Goal: Task Accomplishment & Management: Complete application form

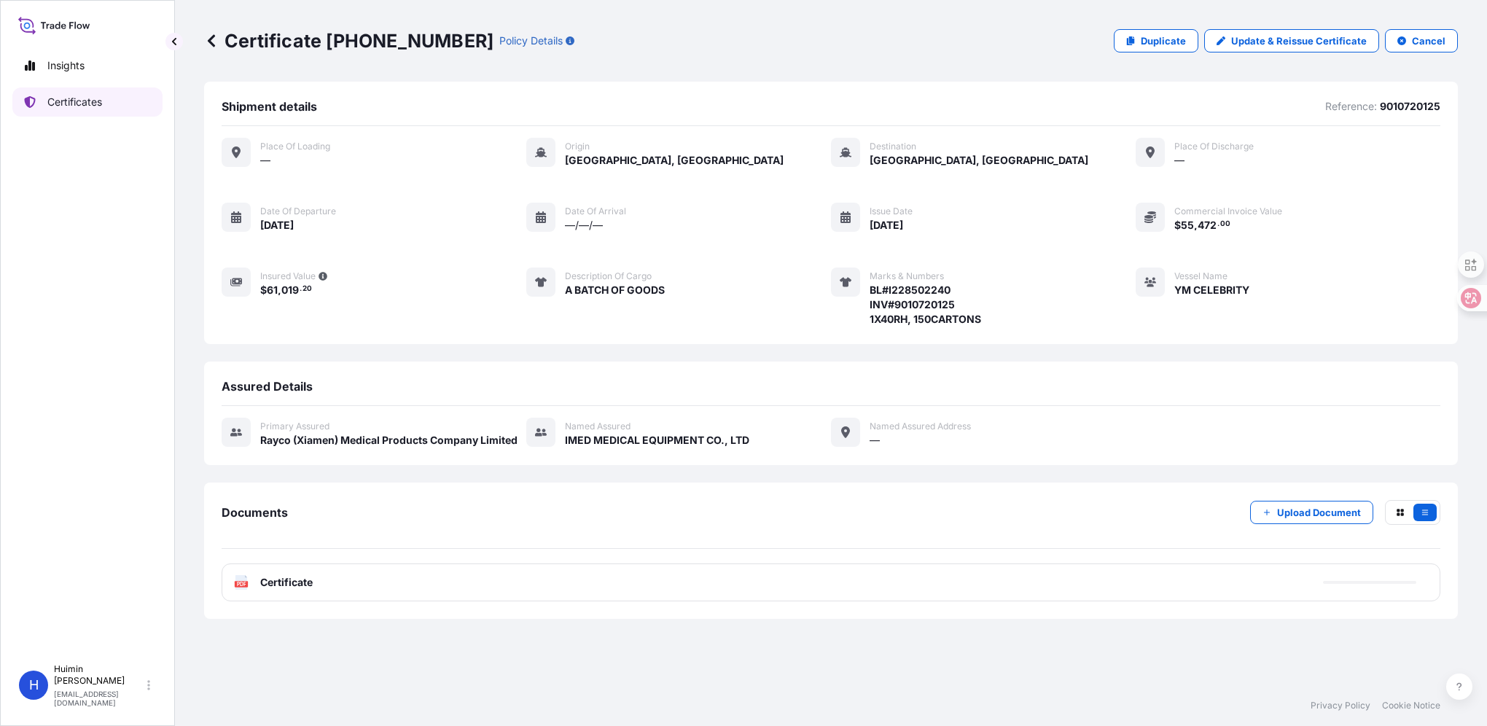
click at [74, 101] on p "Certificates" at bounding box center [74, 102] width 55 height 15
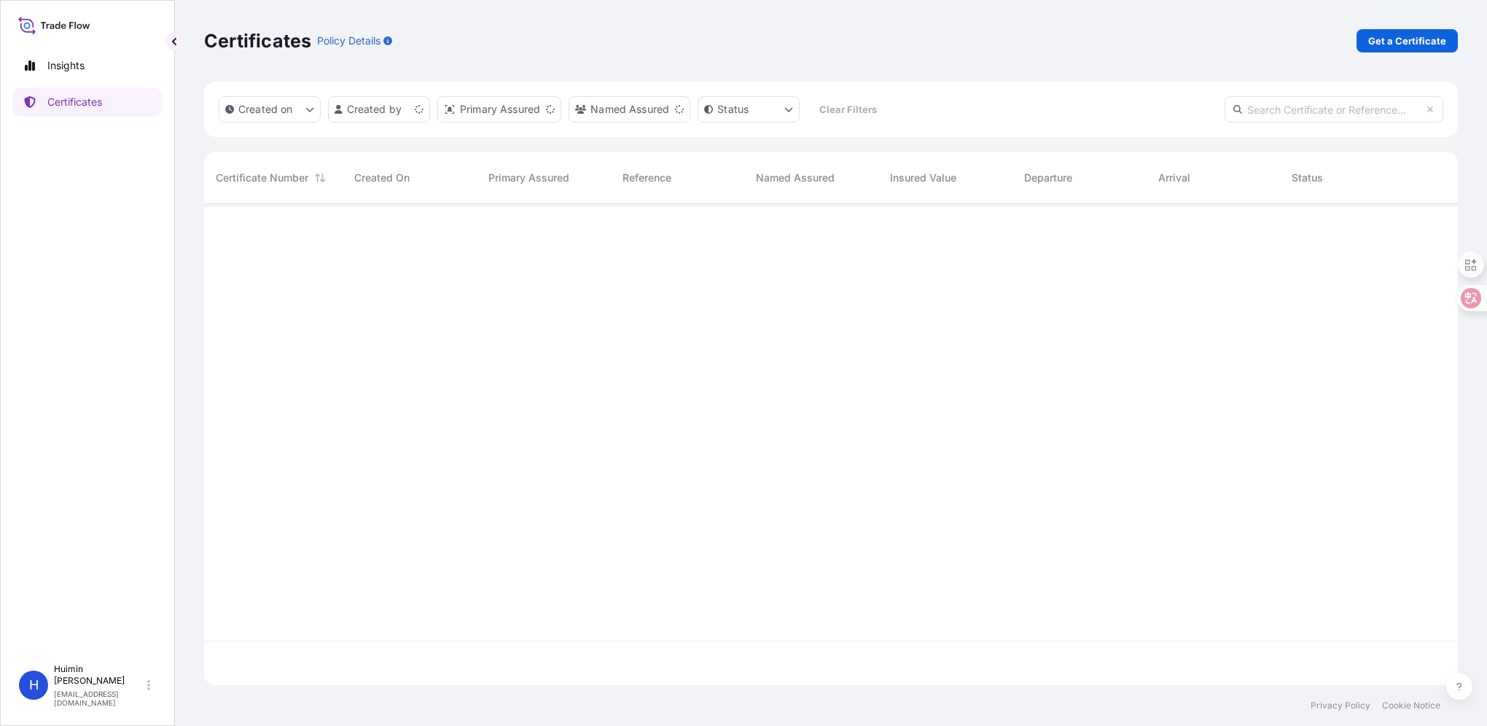
scroll to position [478, 1242]
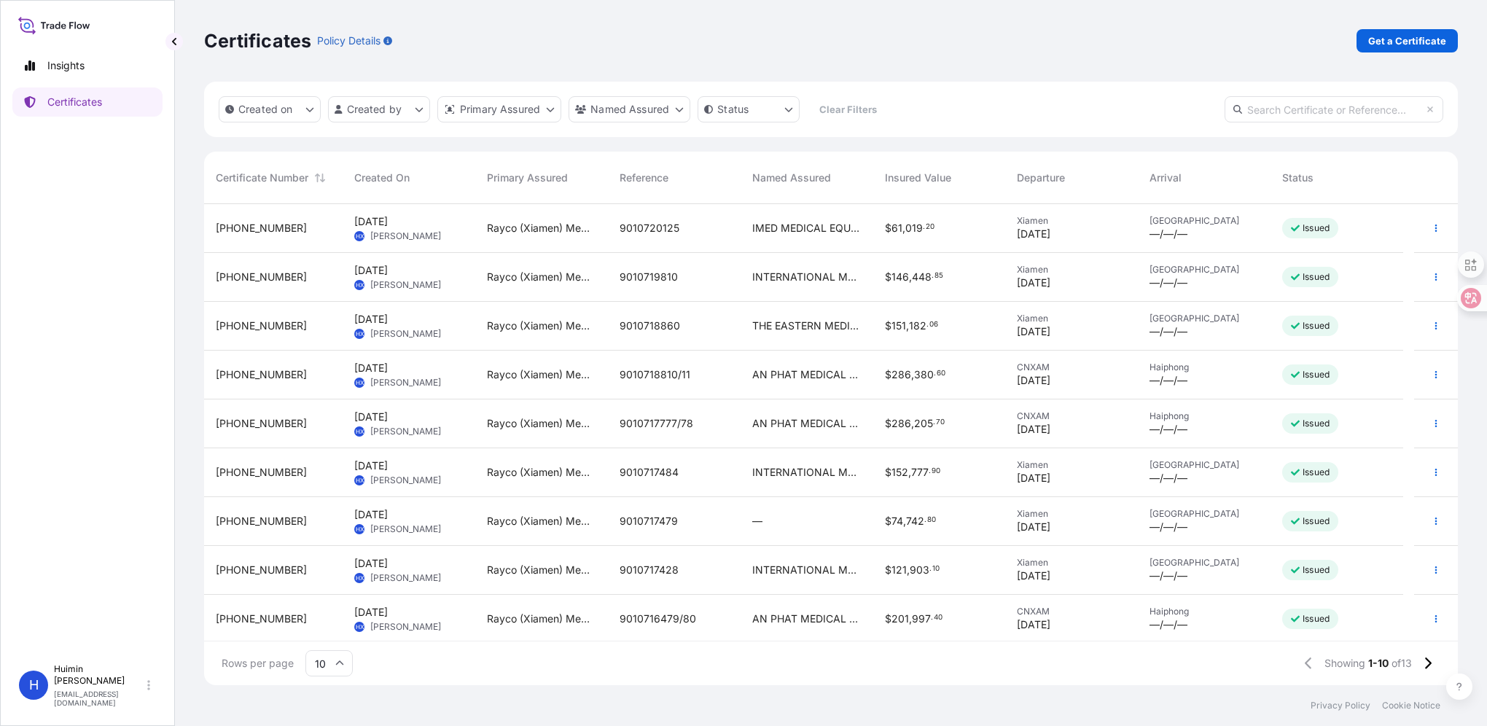
click at [1421, 386] on div at bounding box center [1437, 375] width 44 height 49
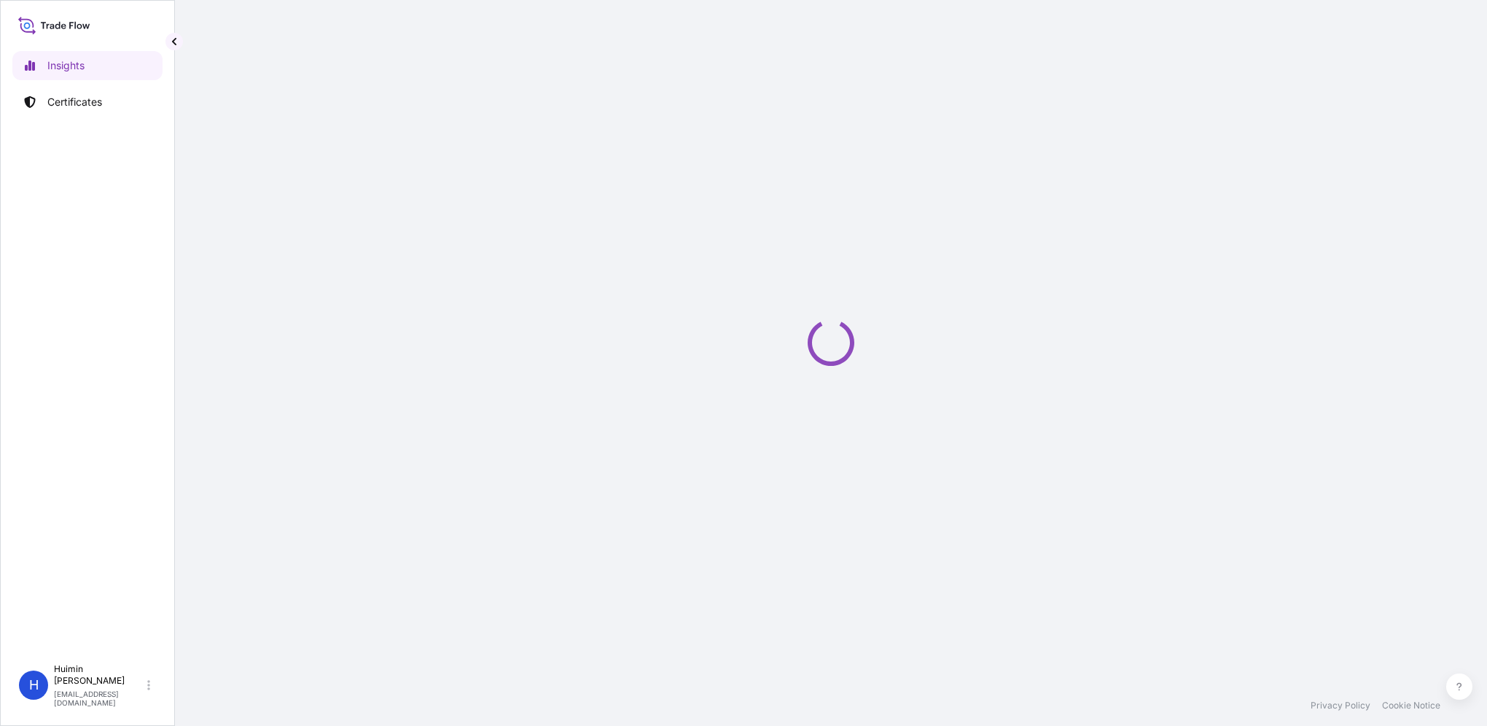
select select "2025"
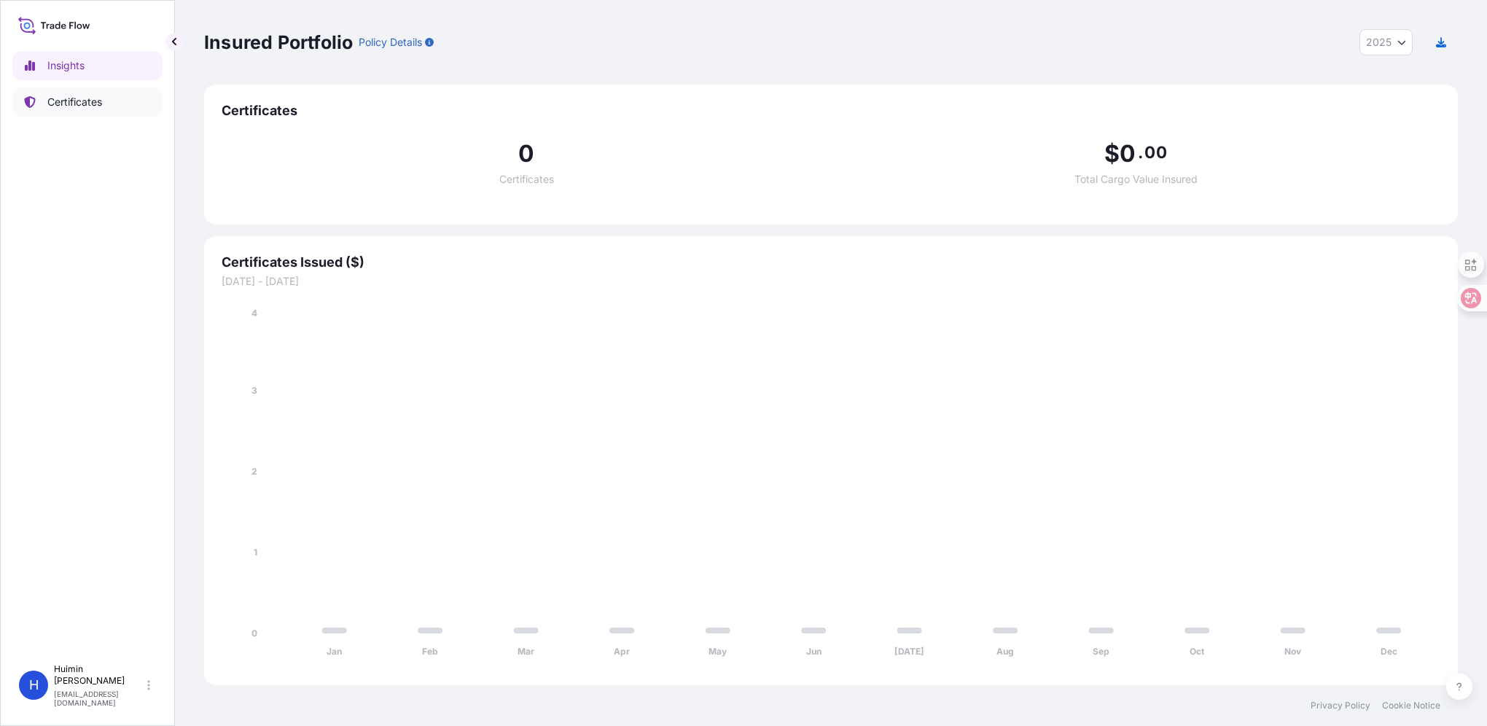
click at [53, 102] on p "Certificates" at bounding box center [74, 102] width 55 height 15
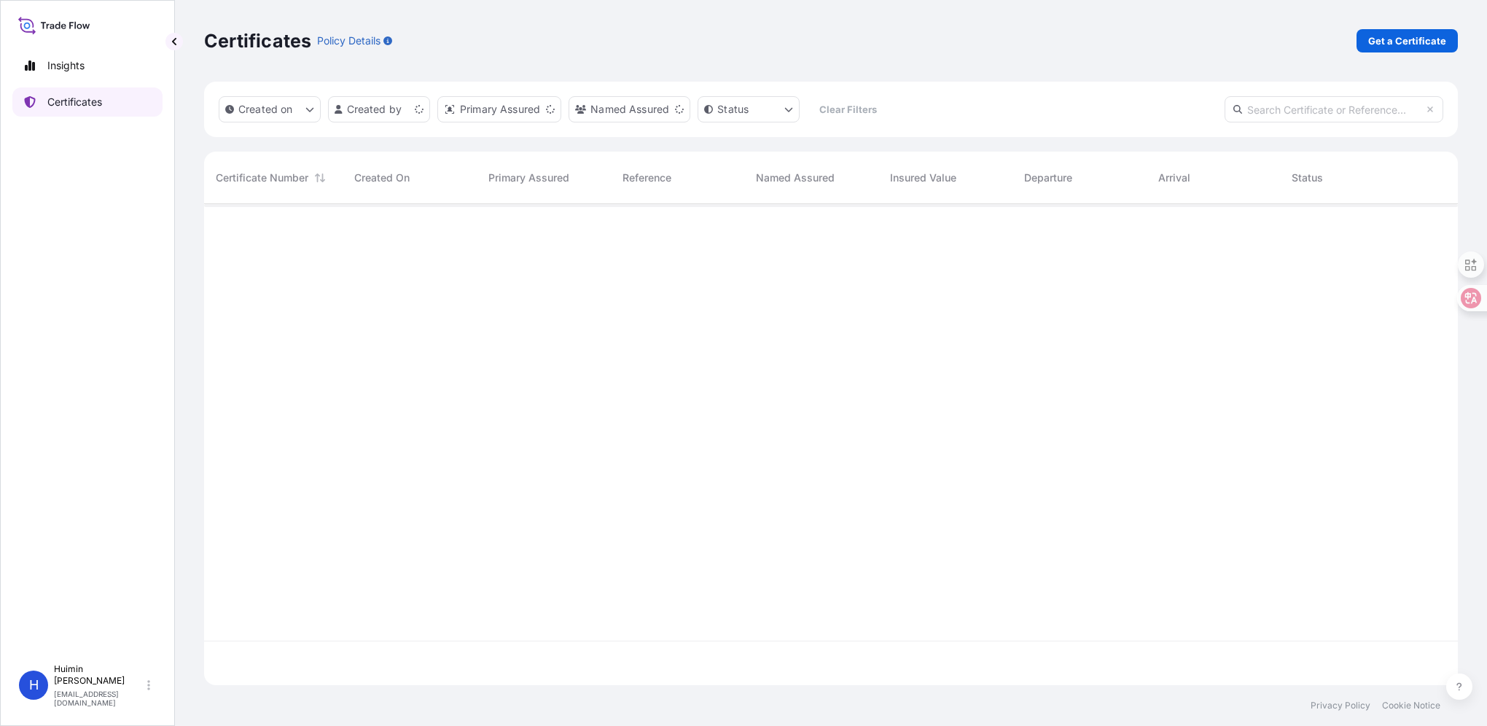
scroll to position [478, 1242]
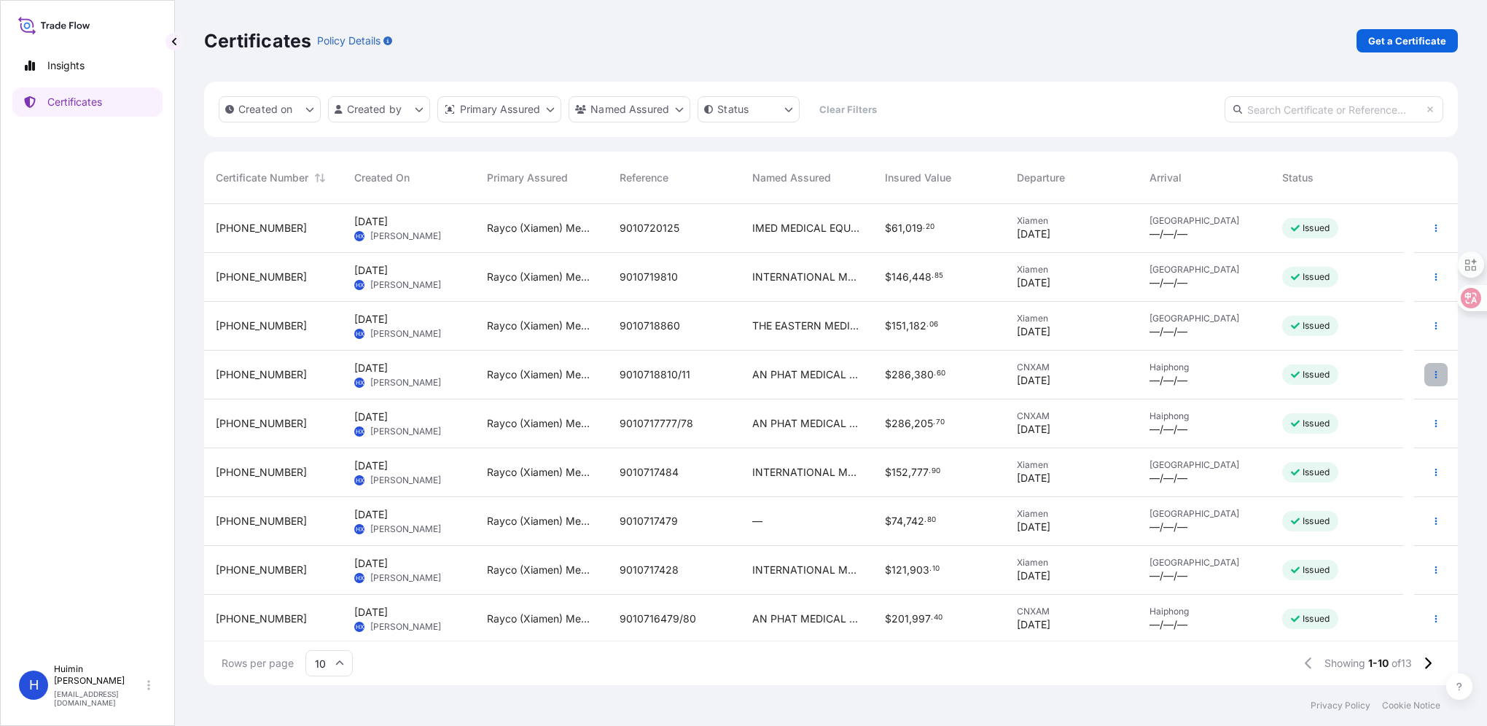
click at [1425, 378] on button "button" at bounding box center [1436, 374] width 23 height 23
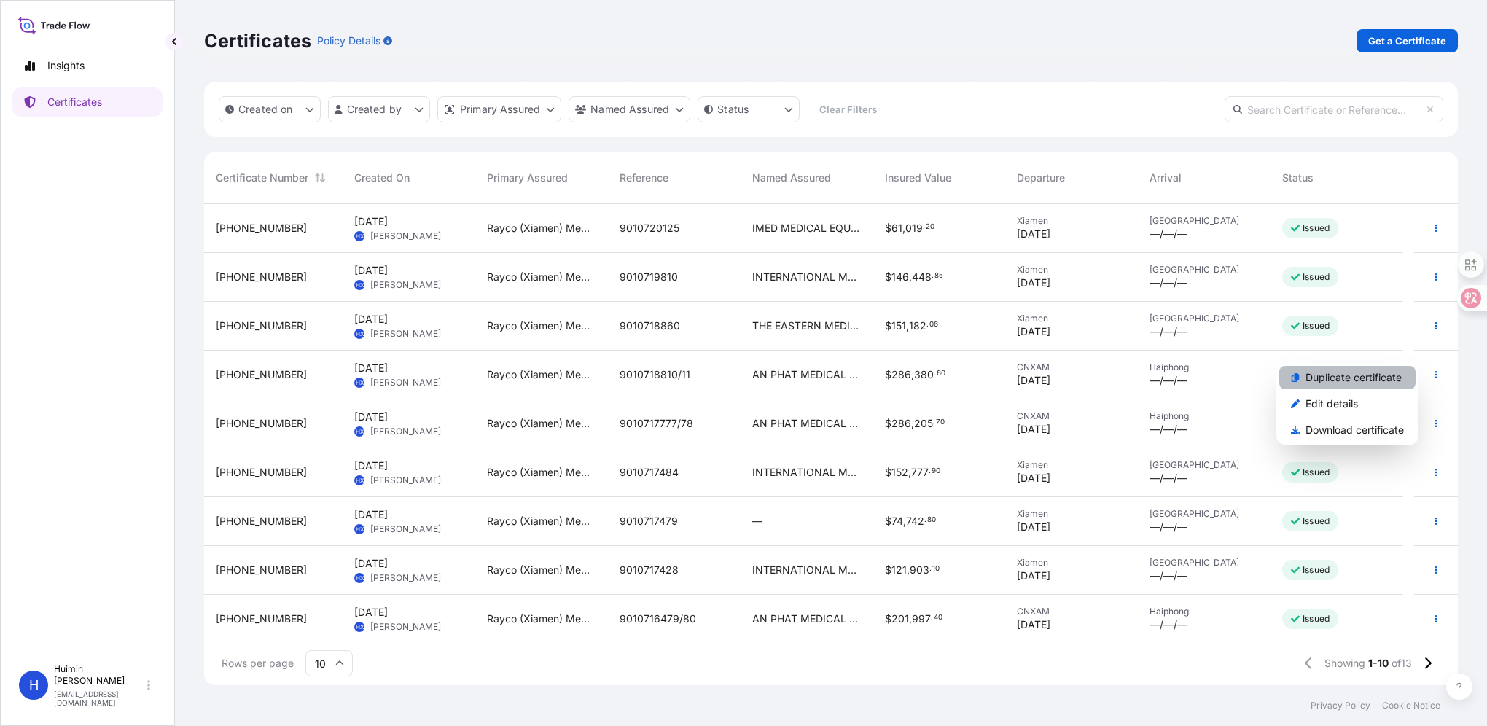
click at [1345, 380] on p "Duplicate certificate" at bounding box center [1354, 377] width 96 height 15
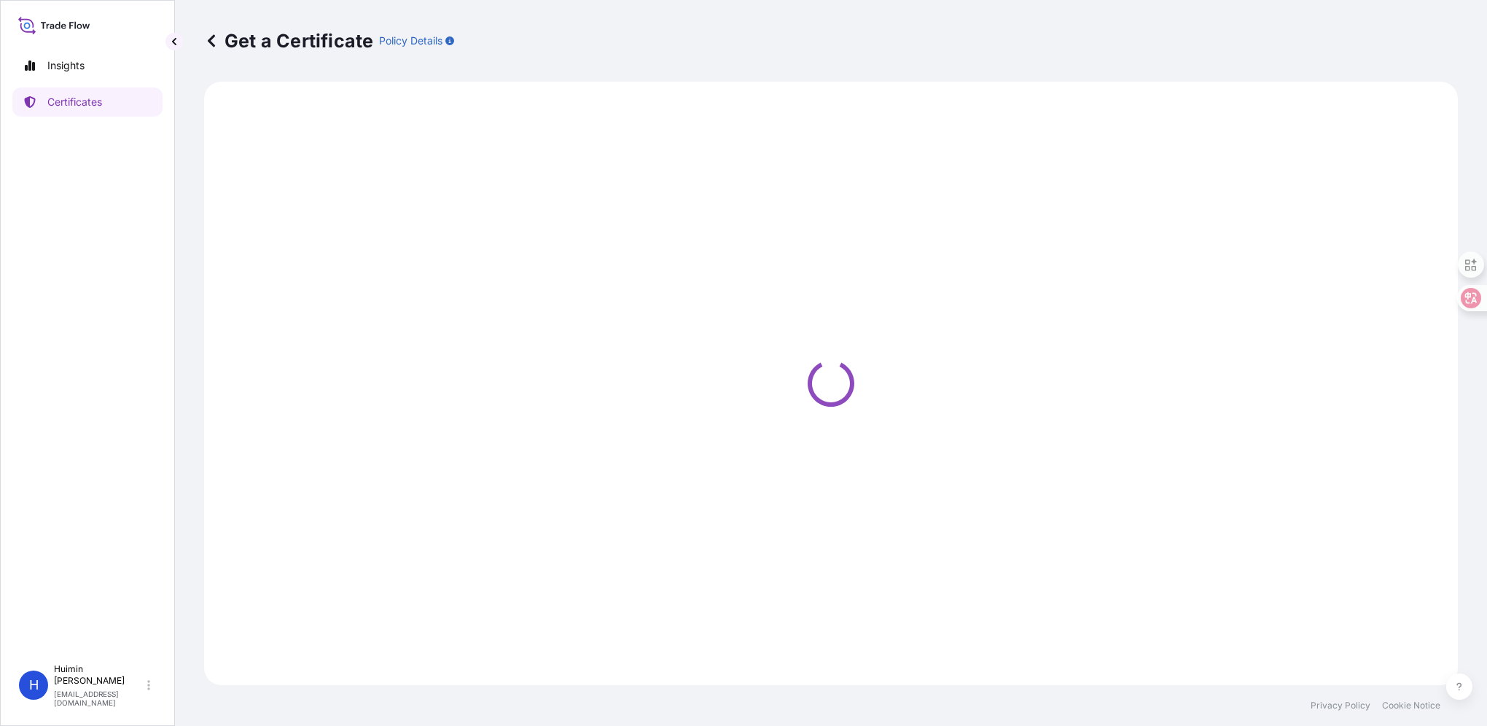
select select "Ocean Vessel"
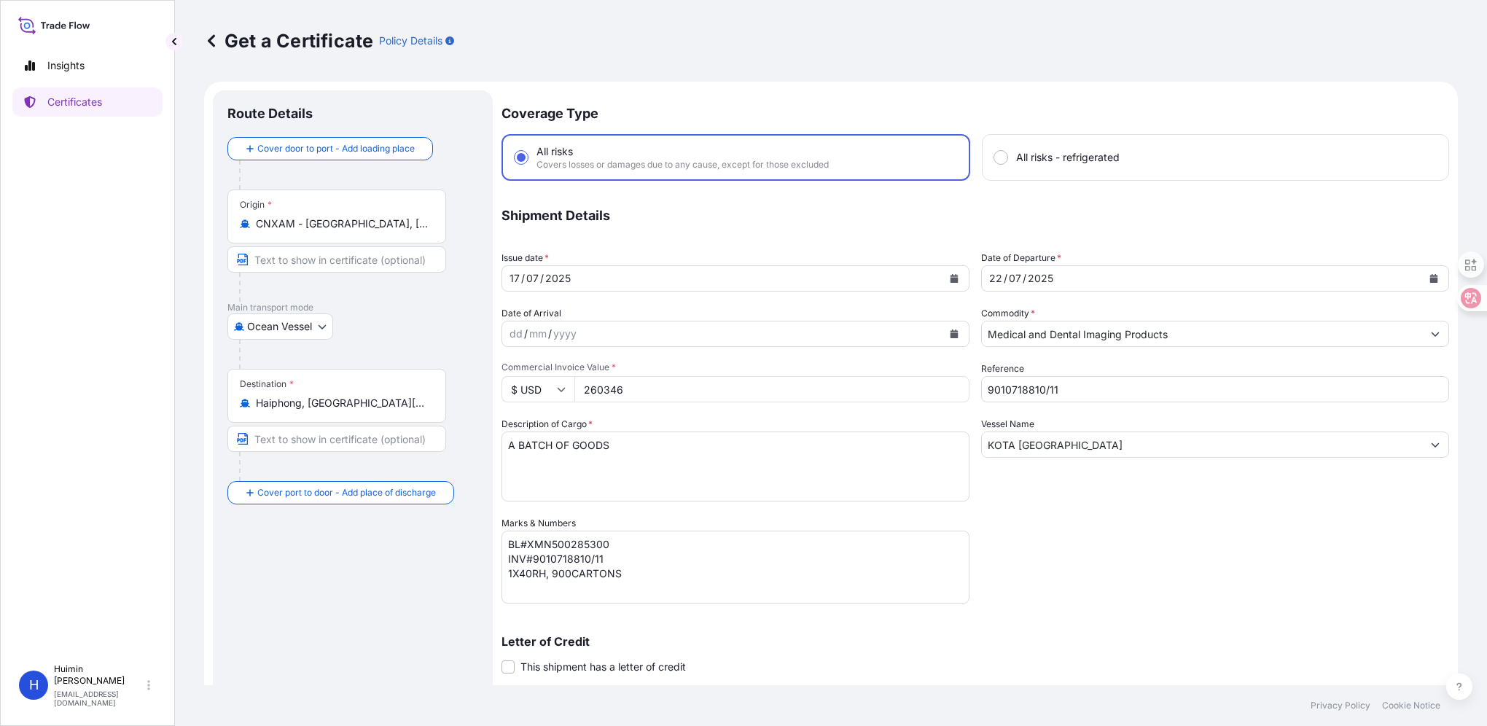
select select "32130"
click at [950, 284] on button "Calendar" at bounding box center [954, 278] width 23 height 23
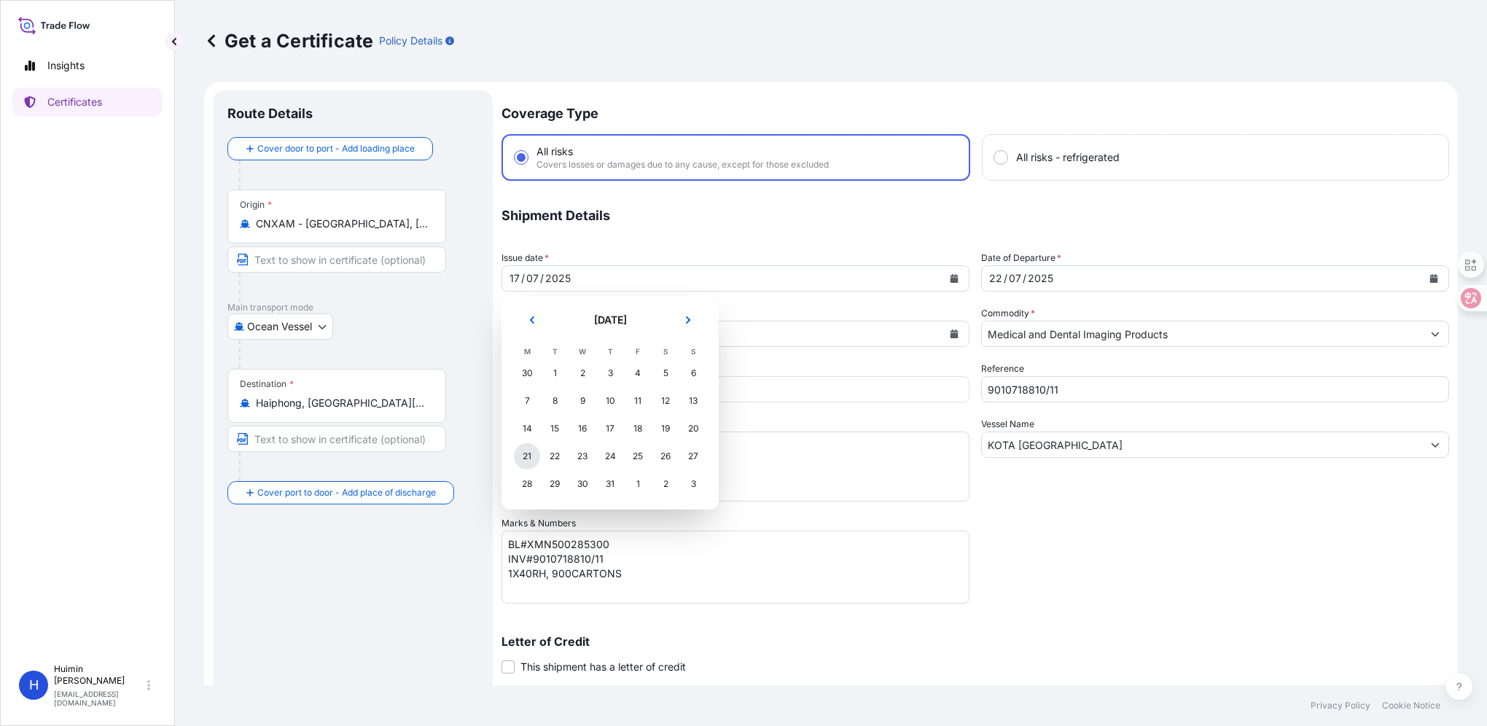
click at [531, 456] on div "21" at bounding box center [527, 456] width 26 height 26
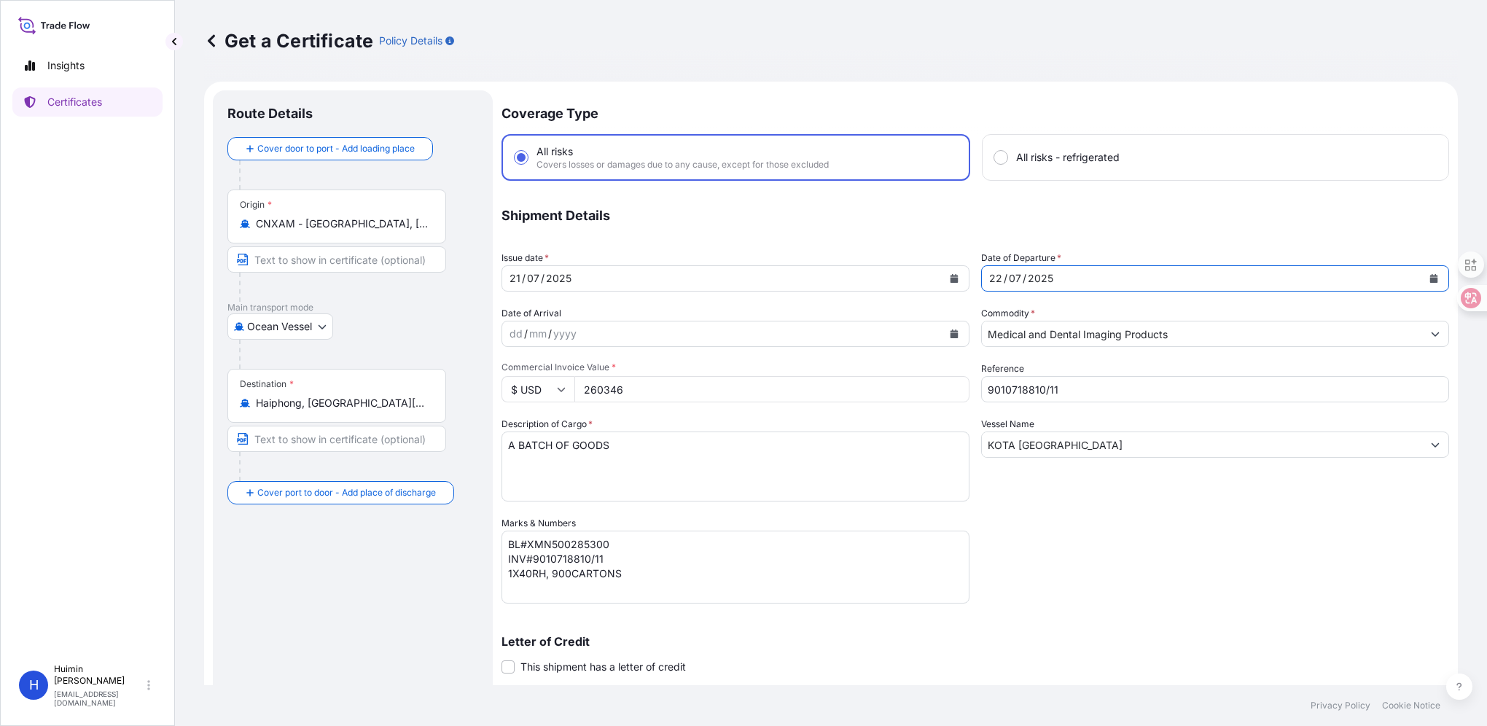
click at [1247, 276] on div "[DATE]" at bounding box center [1202, 278] width 440 height 26
click at [951, 275] on icon "Calendar" at bounding box center [955, 278] width 8 height 9
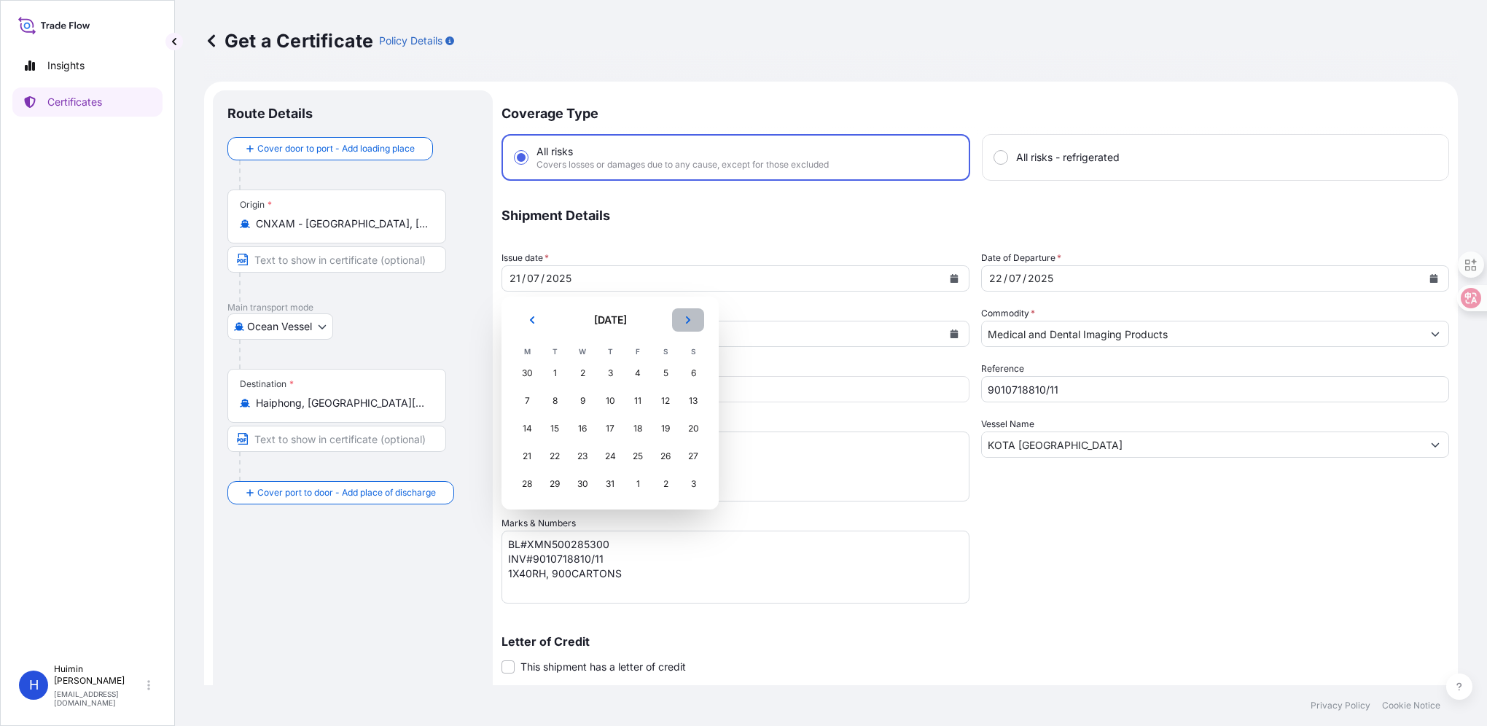
click at [694, 321] on button "Next" at bounding box center [688, 319] width 32 height 23
click at [607, 458] on div "21" at bounding box center [610, 456] width 26 height 26
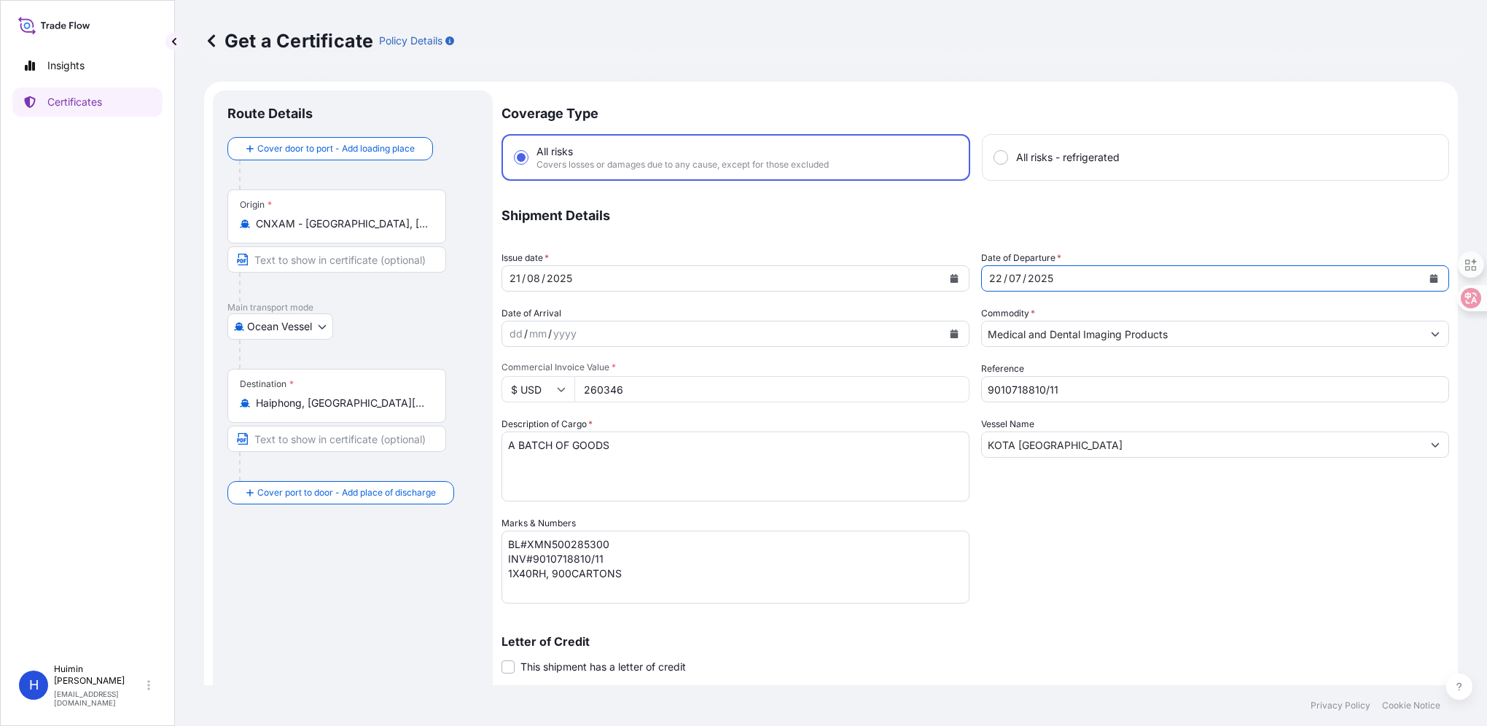
click at [1108, 287] on div "[DATE]" at bounding box center [1202, 278] width 440 height 26
click at [1064, 285] on div "[DATE]" at bounding box center [1202, 278] width 440 height 26
click at [1431, 279] on icon "Calendar" at bounding box center [1435, 278] width 8 height 9
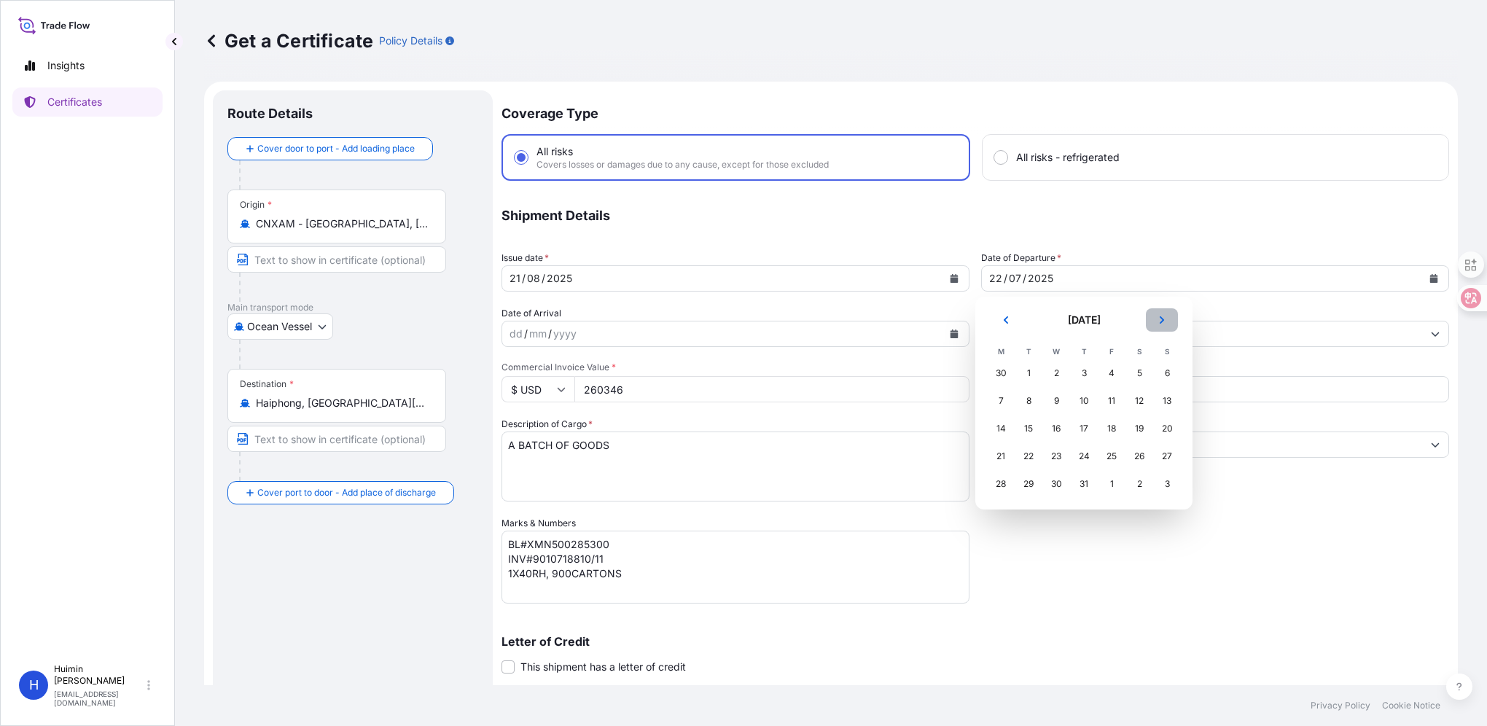
click at [1170, 318] on button "Next" at bounding box center [1162, 319] width 32 height 23
click at [1088, 458] on div "21" at bounding box center [1084, 456] width 26 height 26
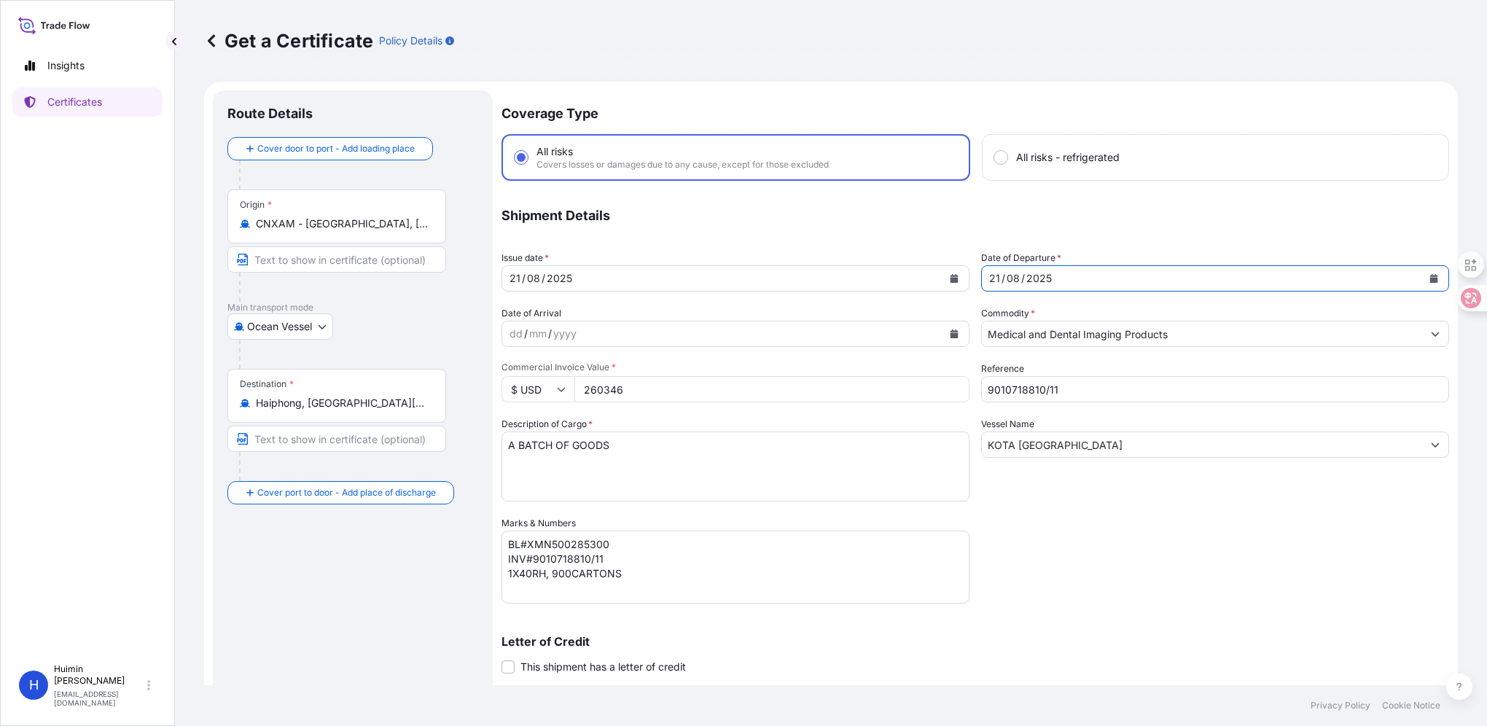
click at [1101, 519] on div "Coverage Type All risks Covers losses or damages due to any cause, except for t…" at bounding box center [976, 462] width 948 height 744
drag, startPoint x: 1070, startPoint y: 397, endPoint x: 786, endPoint y: 368, distance: 285.1
click at [786, 368] on div "Coverage Type All risks Covers losses or damages due to any cause, except for t…" at bounding box center [976, 462] width 948 height 744
paste input "20129"
drag, startPoint x: 1092, startPoint y: 389, endPoint x: 734, endPoint y: 405, distance: 358.4
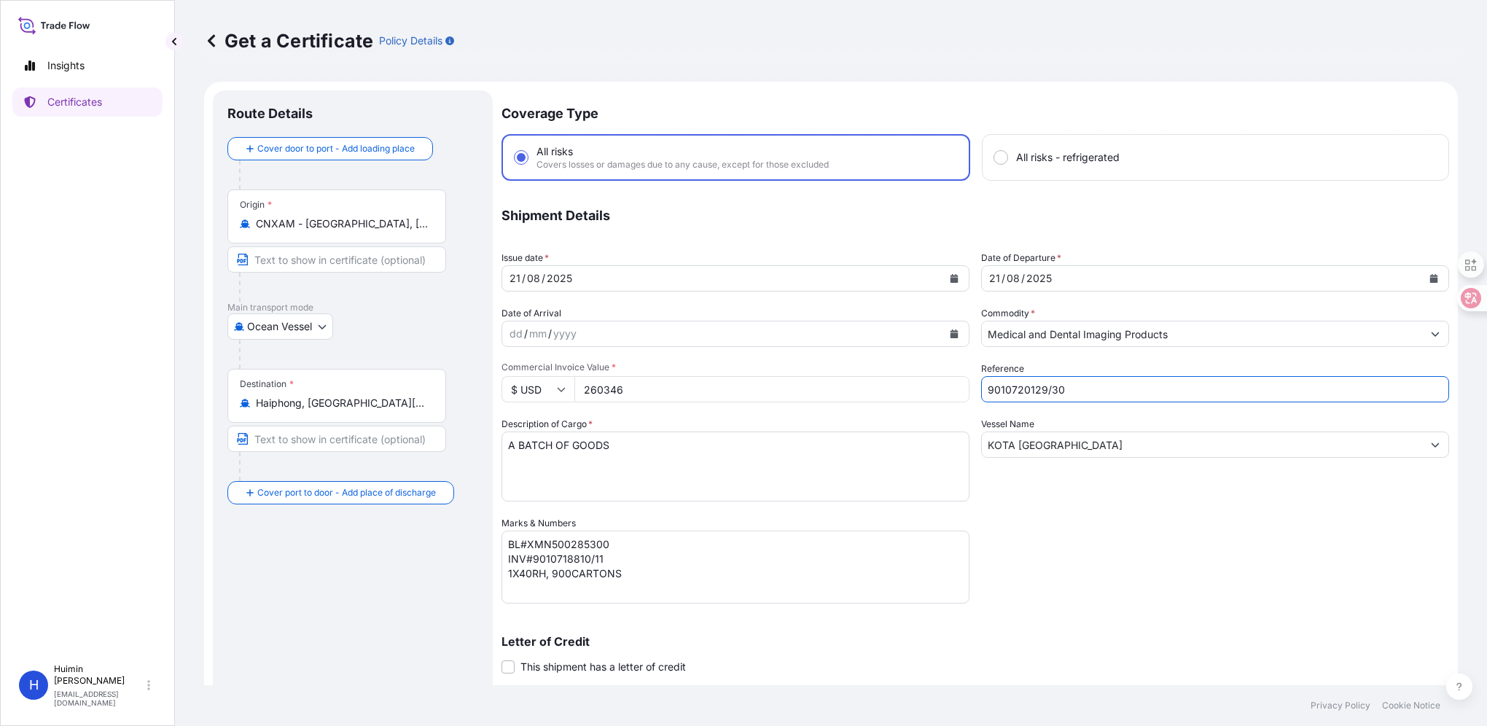
click at [735, 404] on div "Coverage Type All risks Covers losses or damages due to any cause, except for t…" at bounding box center [976, 462] width 948 height 744
type input "9010720129/30"
drag, startPoint x: 600, startPoint y: 559, endPoint x: 531, endPoint y: 560, distance: 69.3
click at [531, 560] on textarea "BL#XMN500285300 INV#9010718810/11 1X40RH, 900CARTONS" at bounding box center [736, 567] width 468 height 73
paste textarea "20129/30"
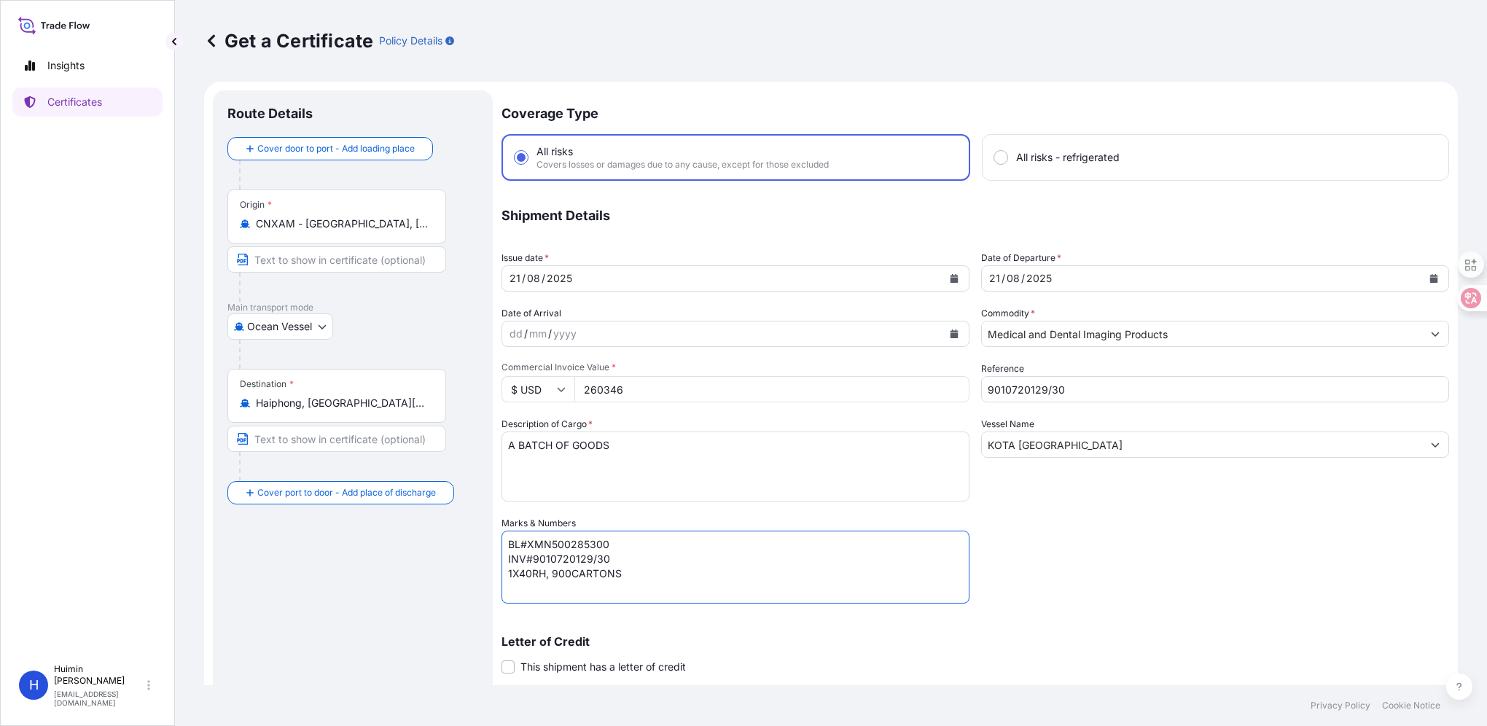
click at [565, 540] on textarea "BL#XMN500285300 INV#9010718810/11 1X40RH, 900CARTONS" at bounding box center [736, 567] width 468 height 73
paste textarea "RH2518SHP3824R"
drag, startPoint x: 553, startPoint y: 573, endPoint x: 569, endPoint y: 575, distance: 16.1
click at [569, 575] on textarea "BL#XMN500285300 INV#9010718810/11 1X40RH, 900CARTONS" at bounding box center [736, 567] width 468 height 73
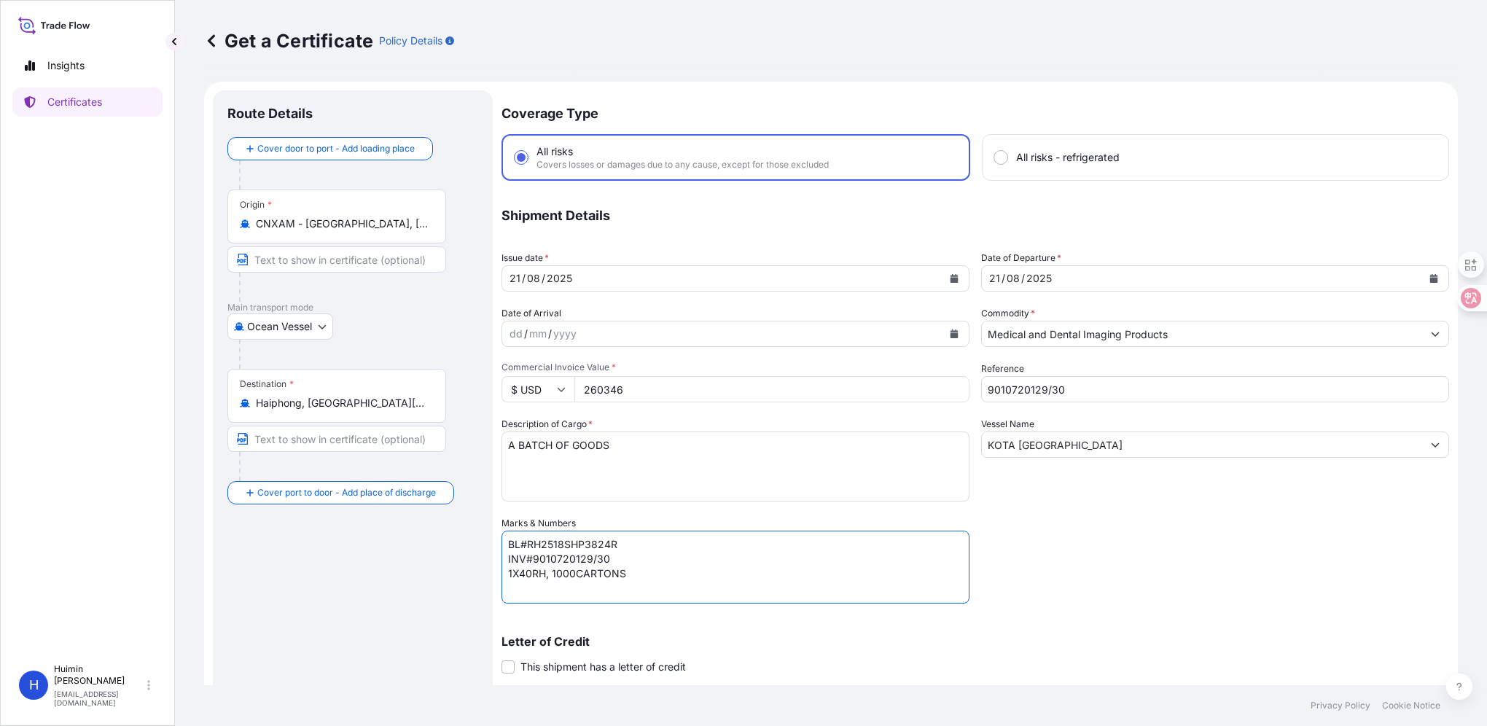
type textarea "BL#RH2518SHP3824R INV#9010720129/30 1X40RH, 1000CARTONS"
click at [855, 443] on div "Coverage Type All risks Covers losses or damages due to any cause, except for t…" at bounding box center [976, 462] width 948 height 744
paste input "SITC RENHE"
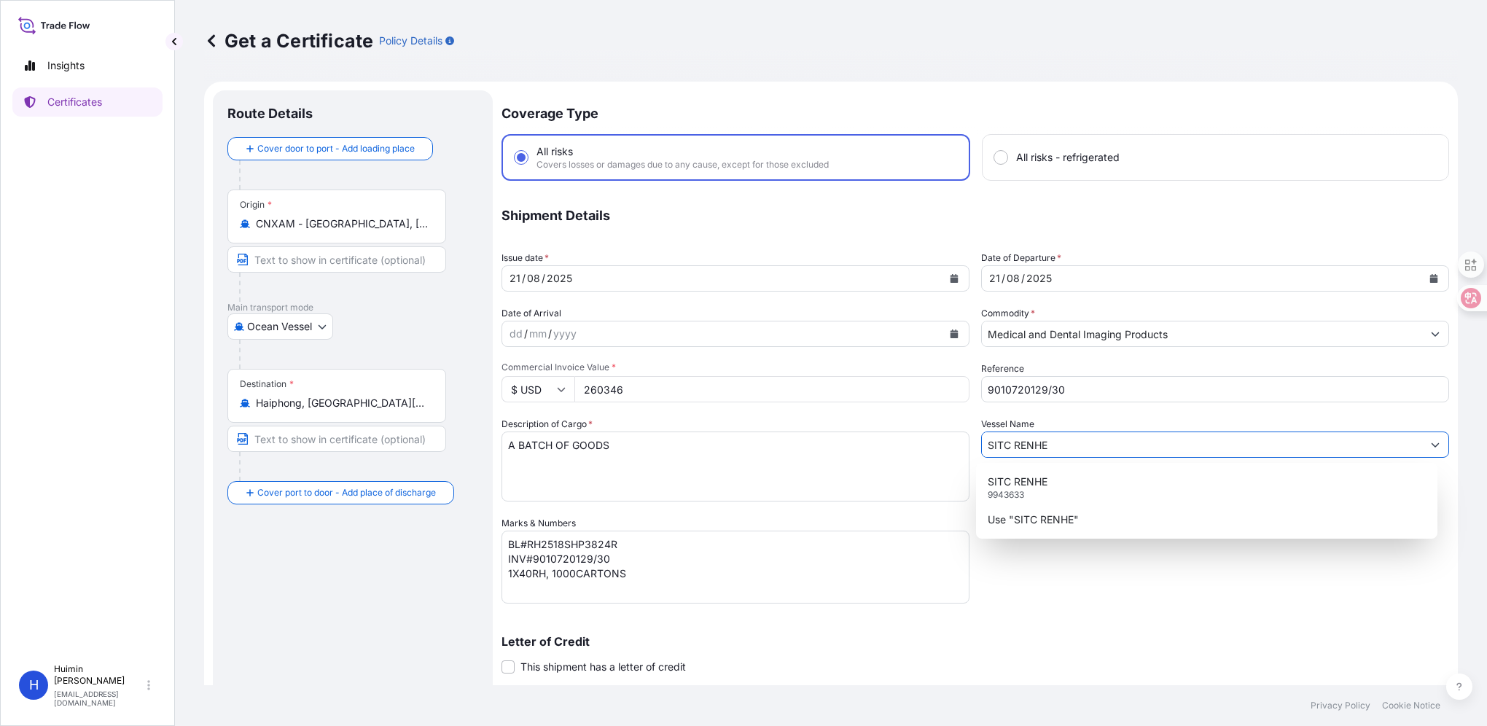
type input "SITC RENHE"
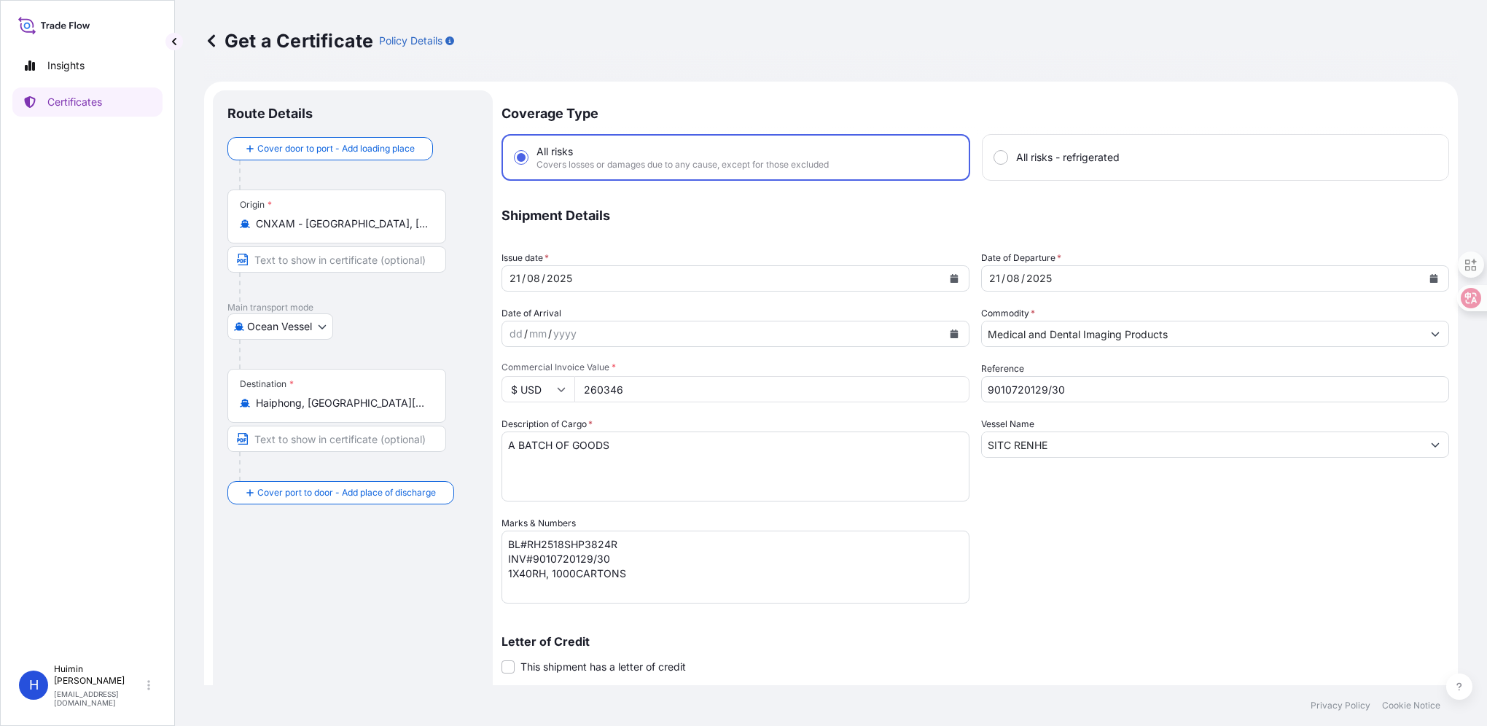
drag, startPoint x: 642, startPoint y: 396, endPoint x: 558, endPoint y: 394, distance: 83.9
click at [558, 394] on div "$ USD 260346" at bounding box center [736, 389] width 468 height 26
paste input "92553"
type input "292553"
click at [1131, 563] on div "Coverage Type All risks Covers losses or damages due to any cause, except for t…" at bounding box center [976, 462] width 948 height 744
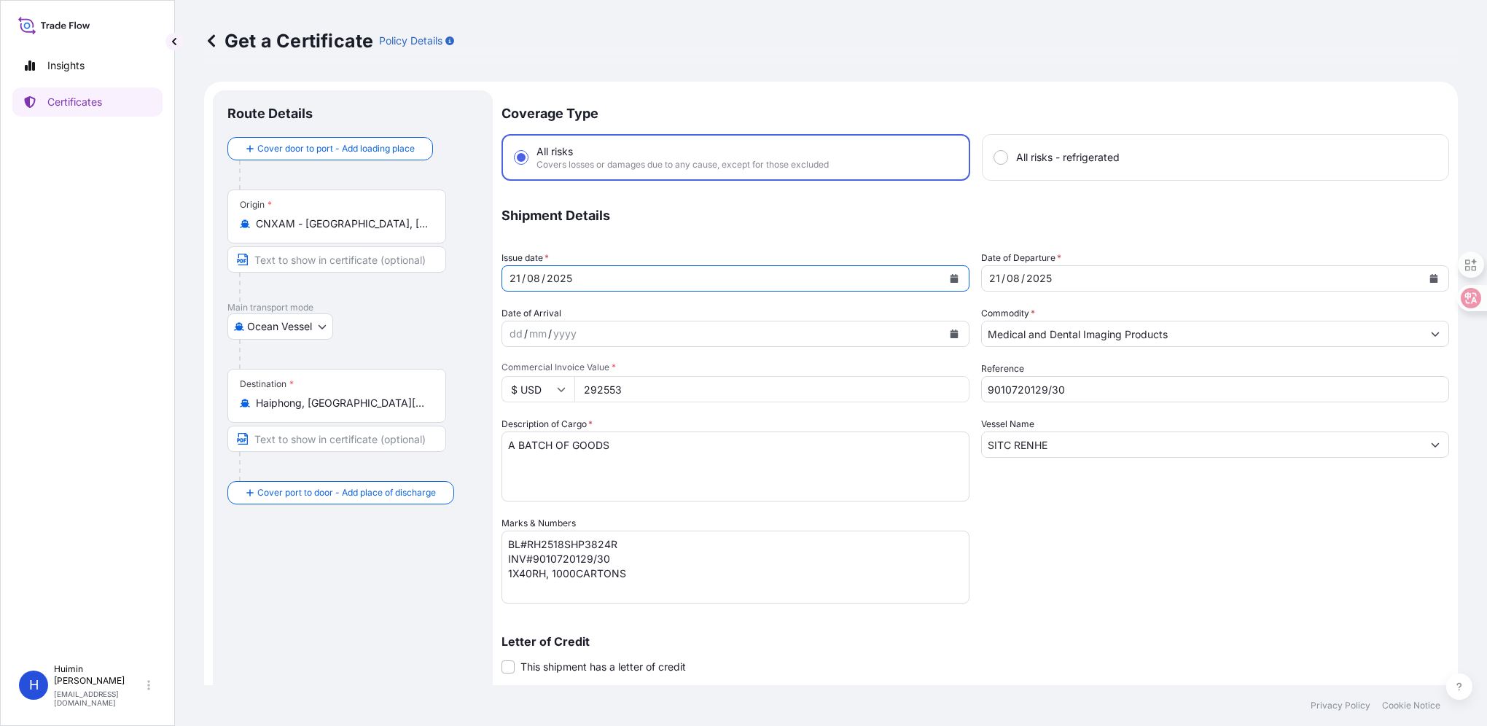
click at [677, 280] on div "[DATE]" at bounding box center [722, 278] width 440 height 26
click at [943, 277] on button "Calendar" at bounding box center [954, 278] width 23 height 23
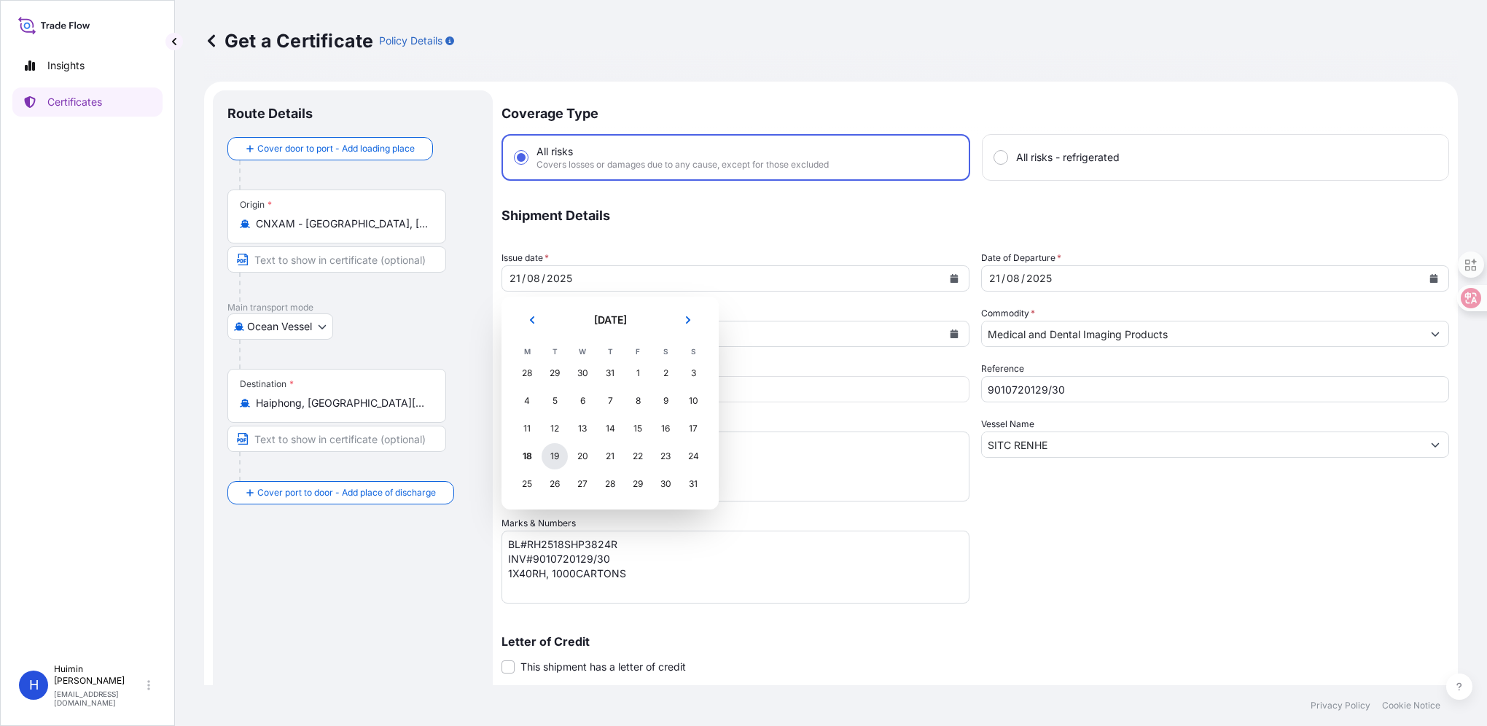
click at [557, 462] on div "19" at bounding box center [555, 456] width 26 height 26
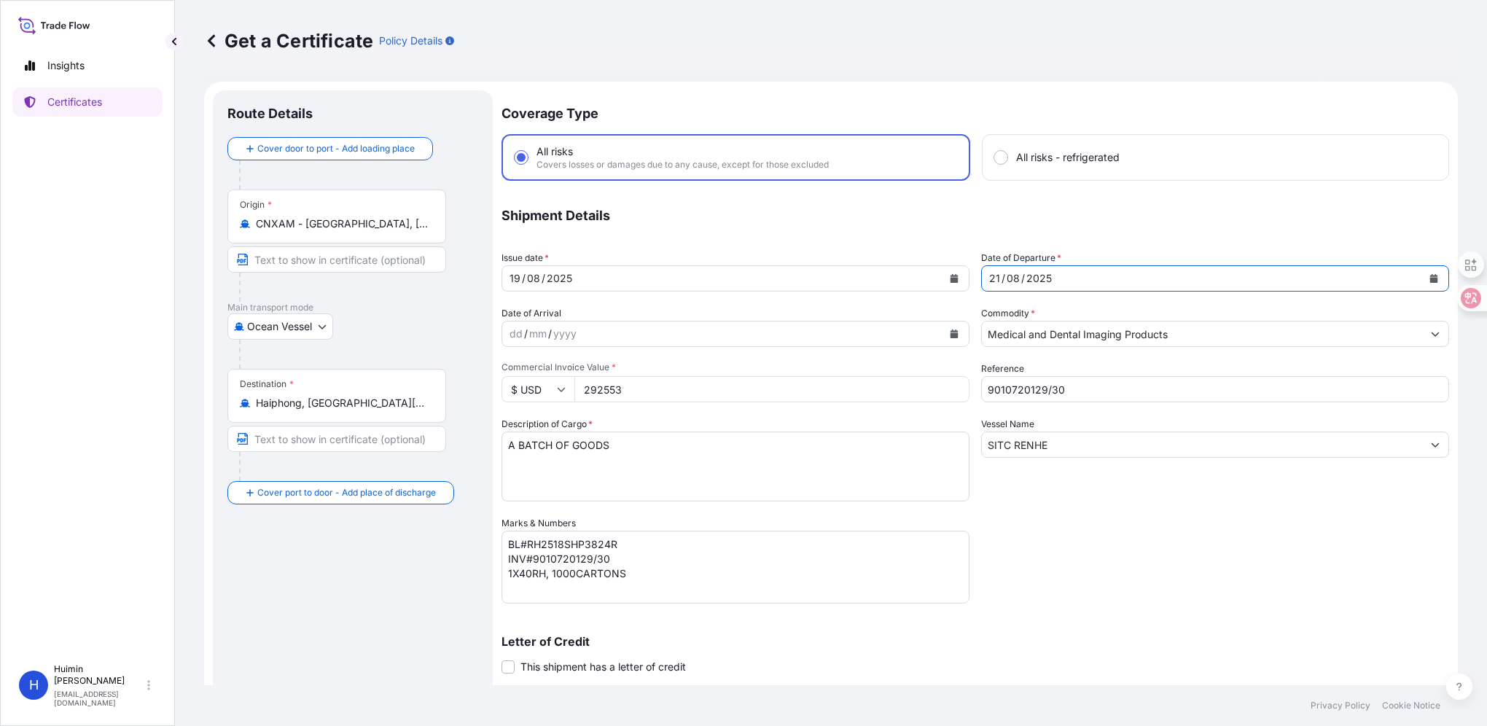
click at [1428, 284] on button "Calendar" at bounding box center [1434, 278] width 23 height 23
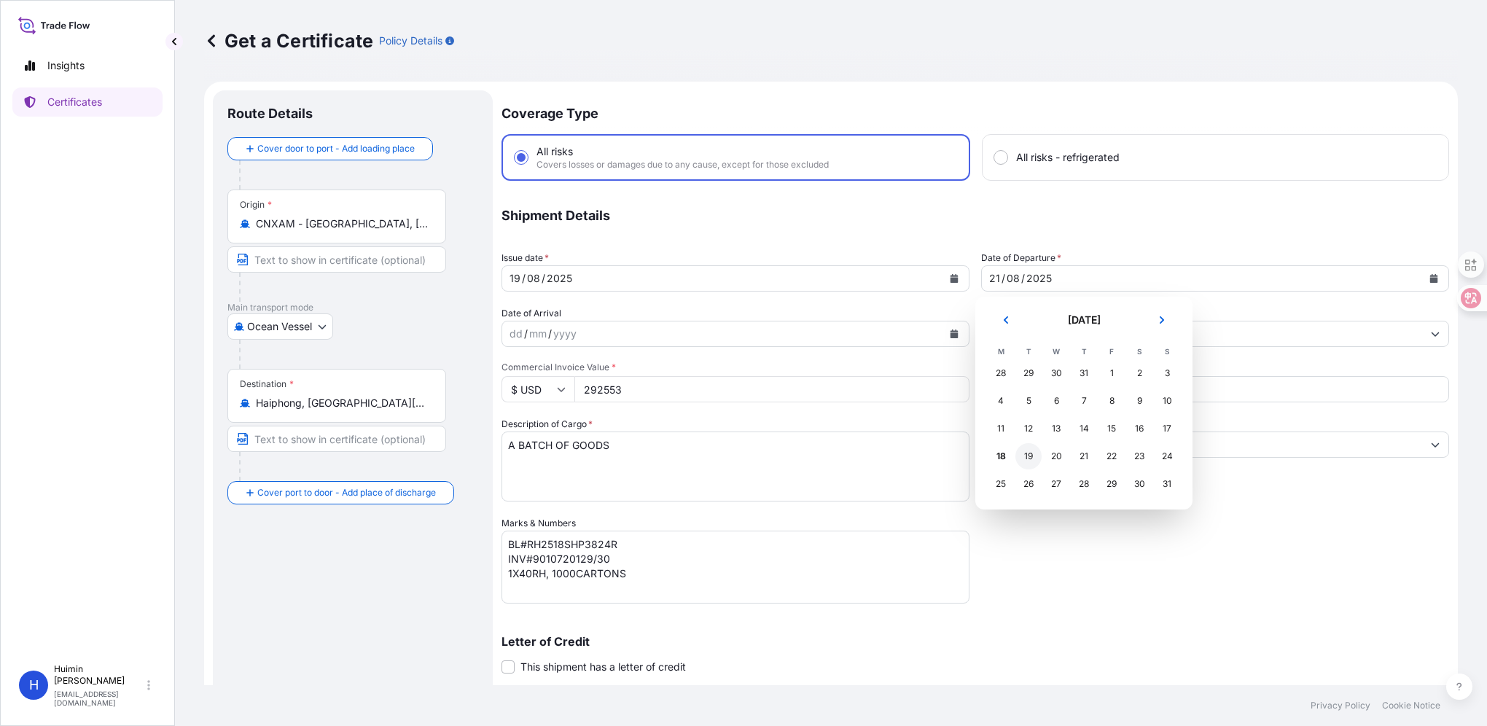
click at [1030, 454] on div "19" at bounding box center [1029, 456] width 26 height 26
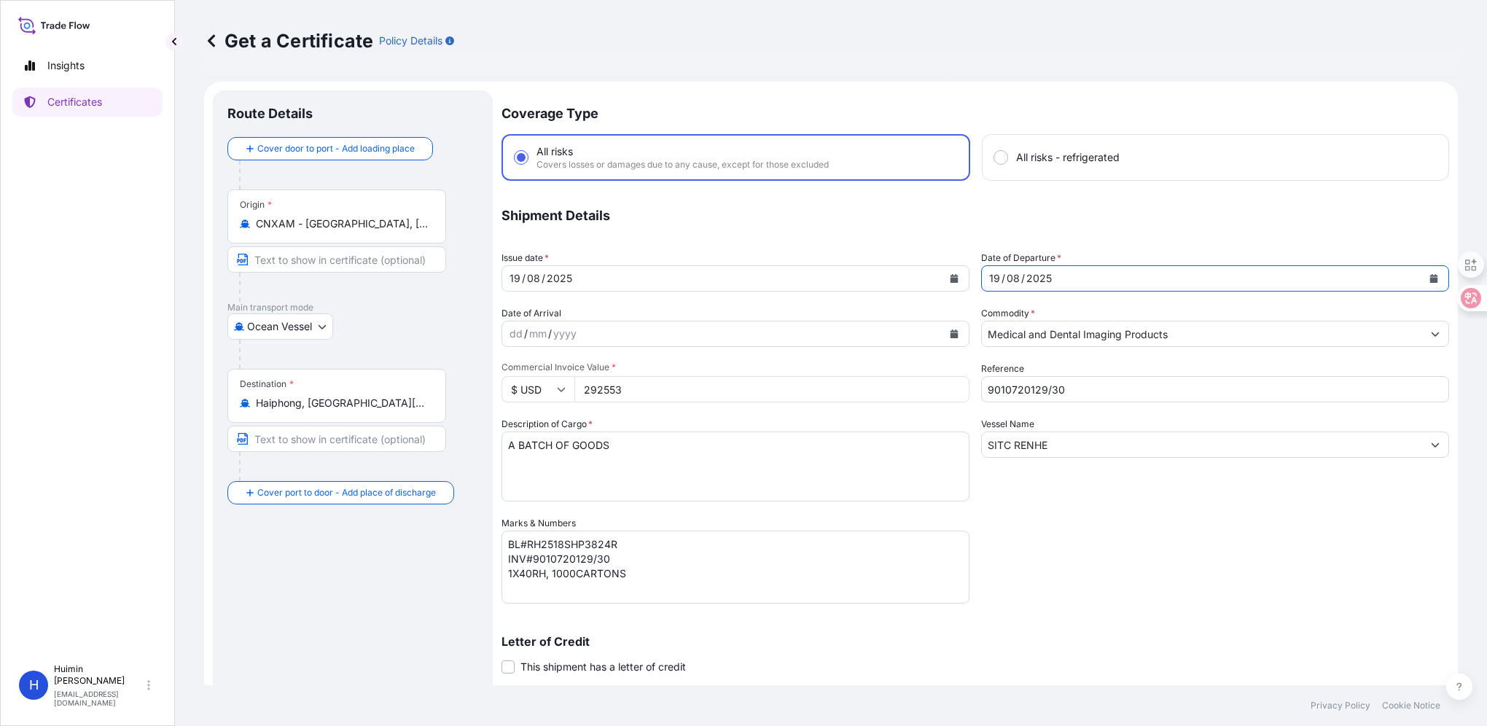
drag, startPoint x: 1125, startPoint y: 598, endPoint x: 1140, endPoint y: 557, distance: 43.4
click at [1124, 598] on div "Coverage Type All risks Covers losses or damages due to any cause, except for t…" at bounding box center [976, 462] width 948 height 744
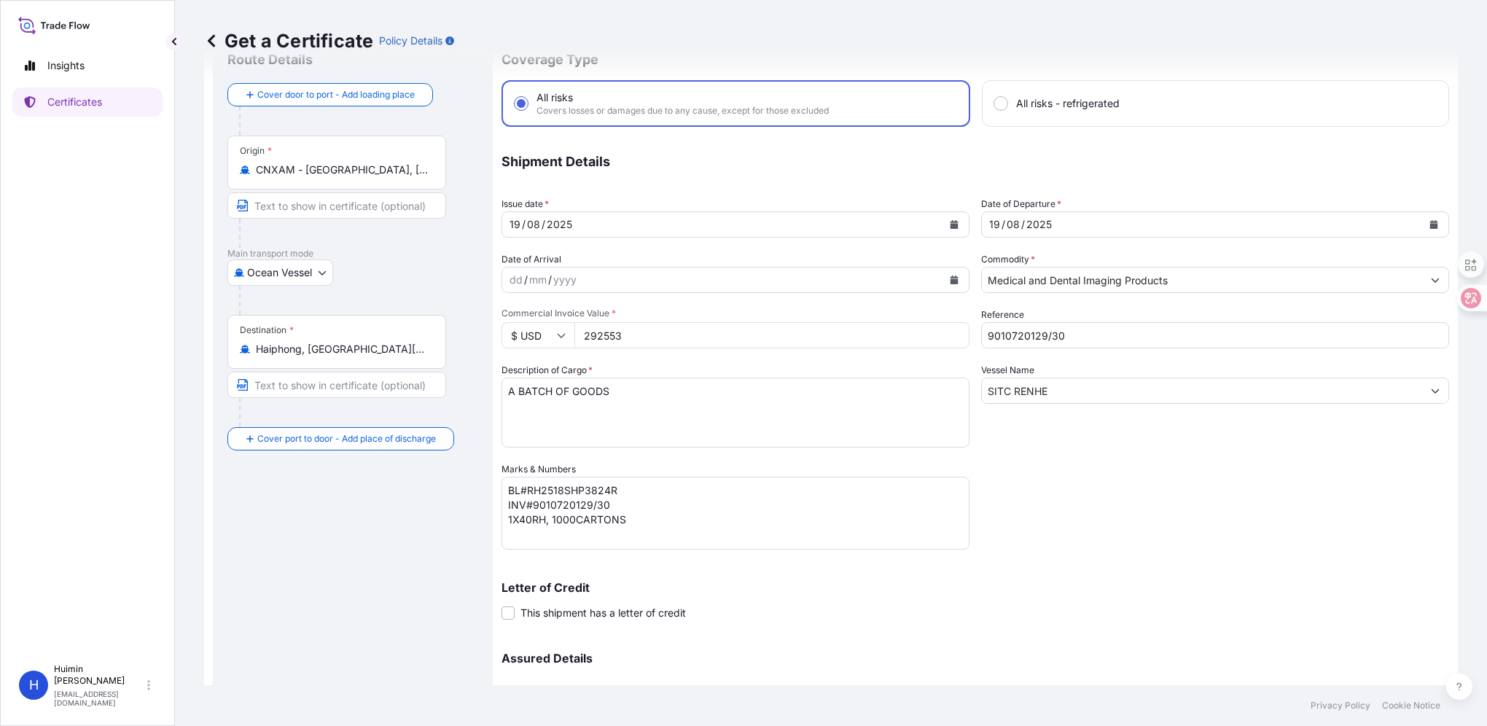
scroll to position [52, 0]
click at [1431, 224] on icon "Calendar" at bounding box center [1435, 226] width 8 height 9
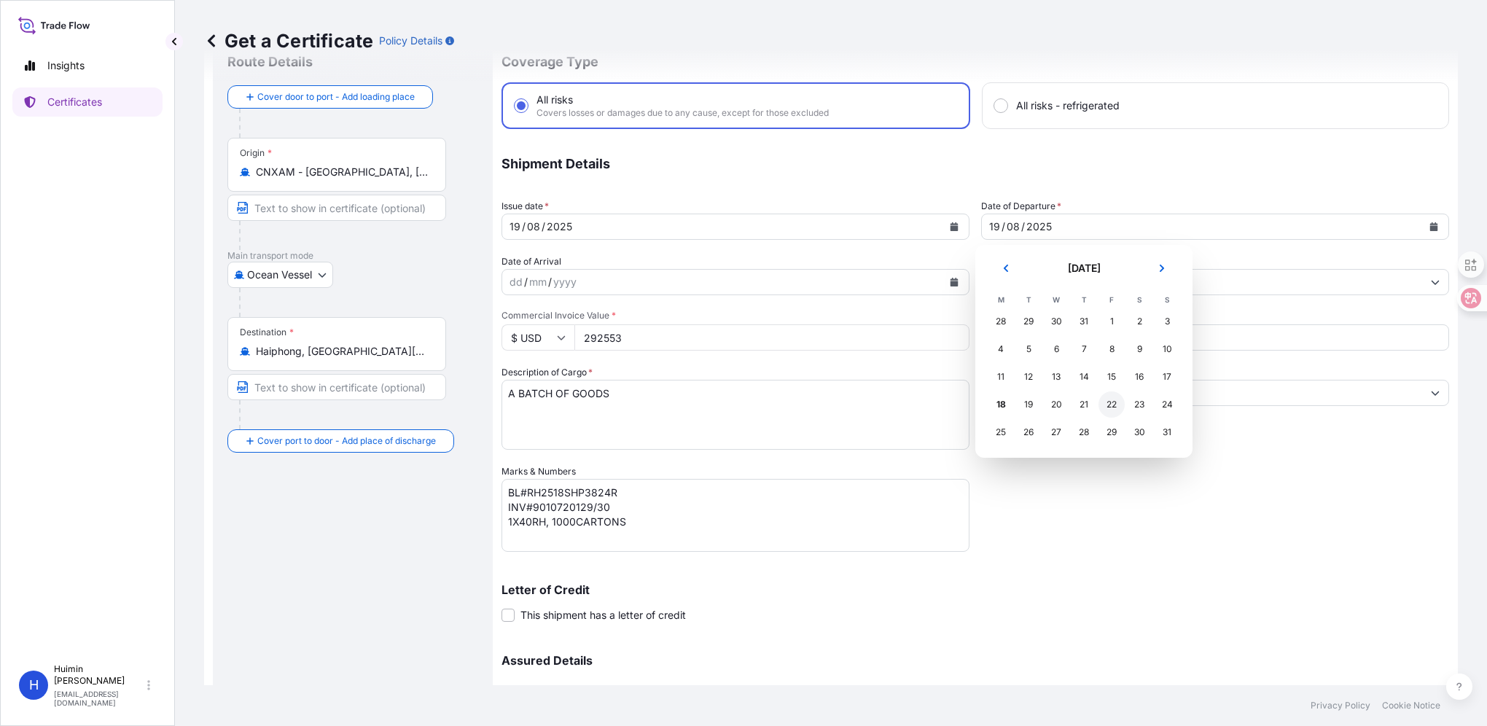
click at [1111, 407] on div "22" at bounding box center [1112, 405] width 26 height 26
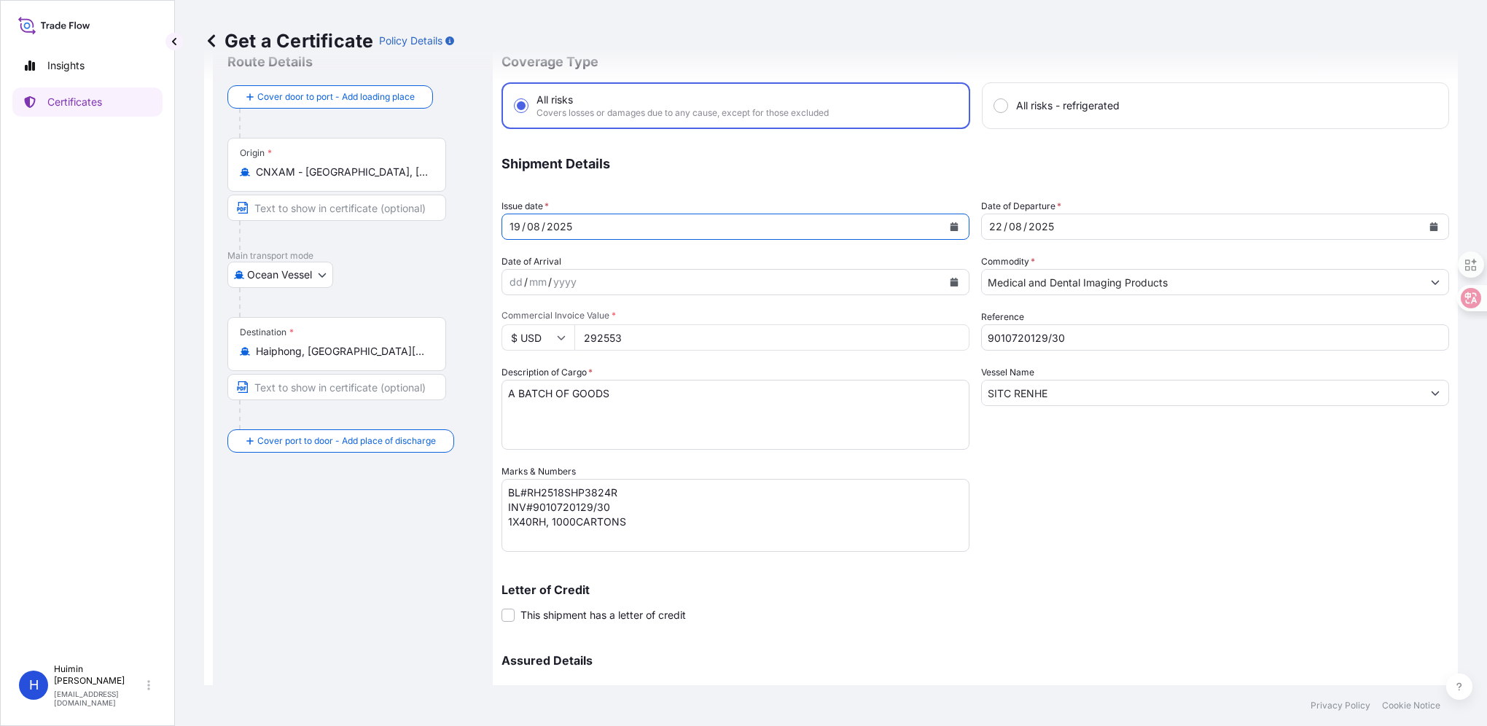
click at [951, 227] on icon "Calendar" at bounding box center [955, 226] width 8 height 9
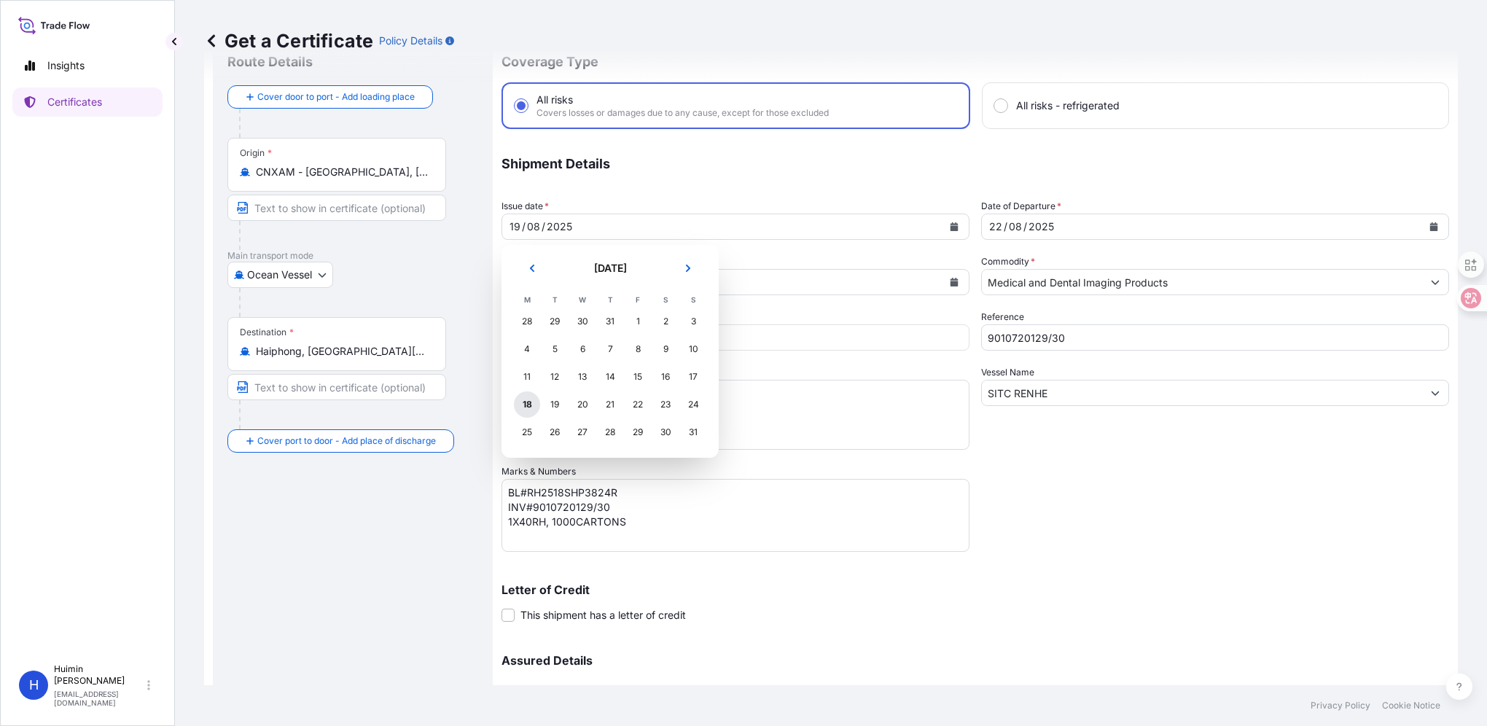
click at [525, 402] on div "18" at bounding box center [527, 405] width 26 height 26
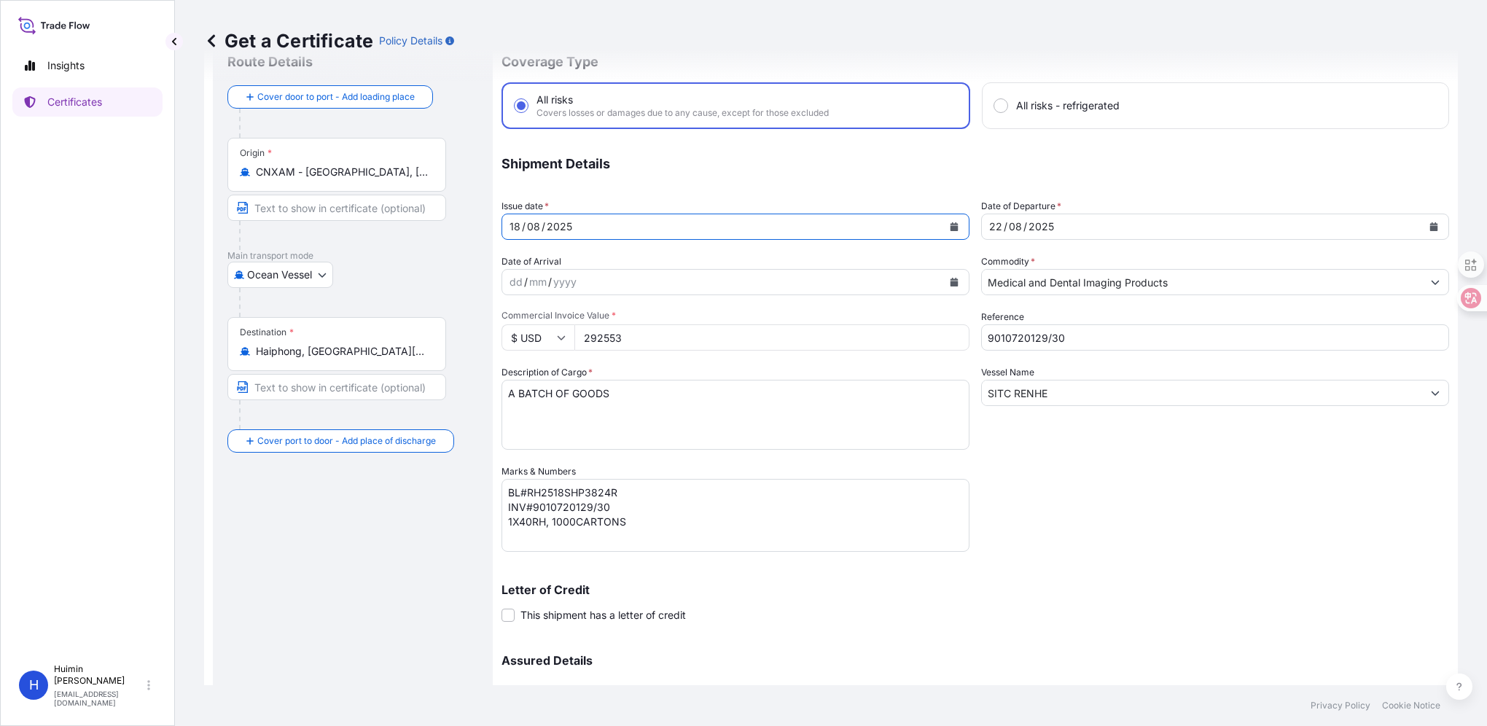
click at [1305, 529] on div "Coverage Type All risks Covers losses or damages due to any cause, except for t…" at bounding box center [976, 411] width 948 height 744
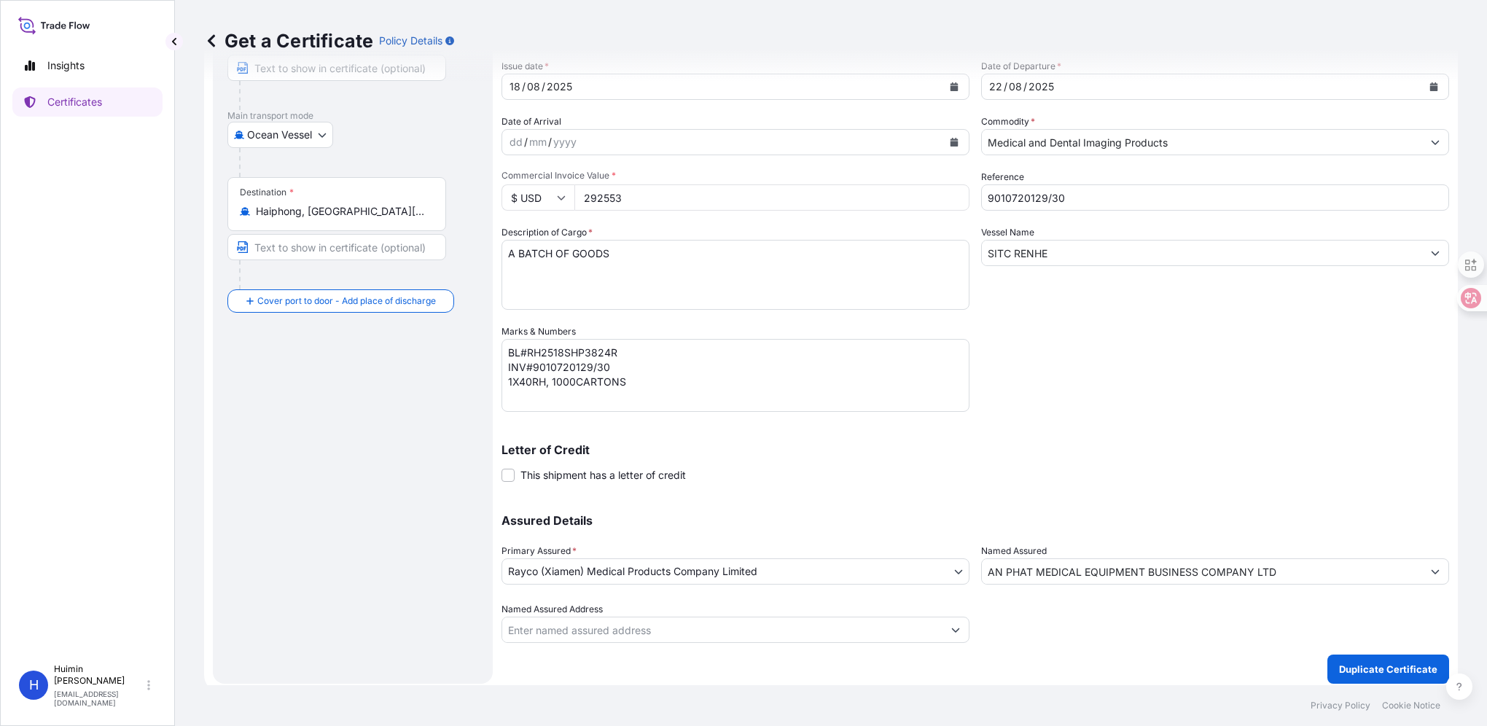
scroll to position [198, 0]
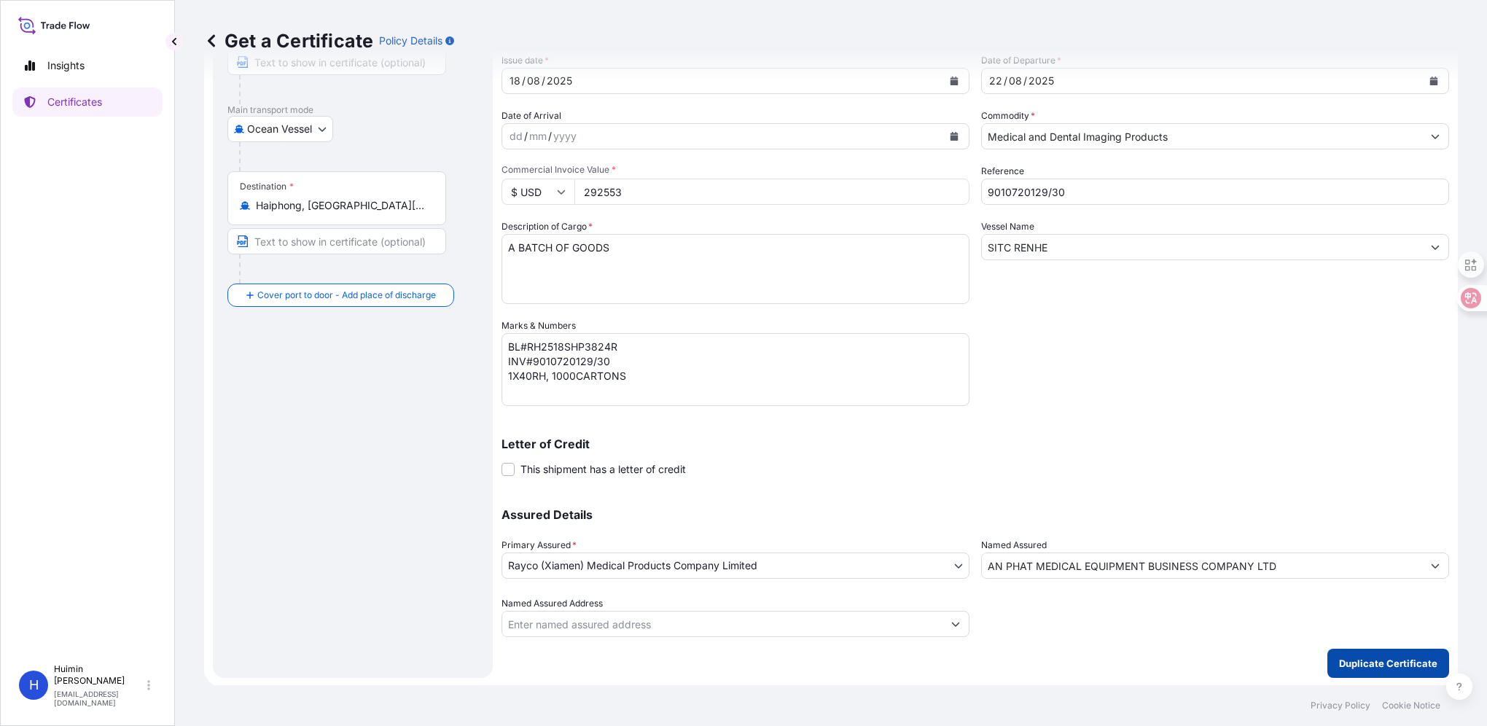
click at [1347, 662] on p "Duplicate Certificate" at bounding box center [1388, 663] width 98 height 15
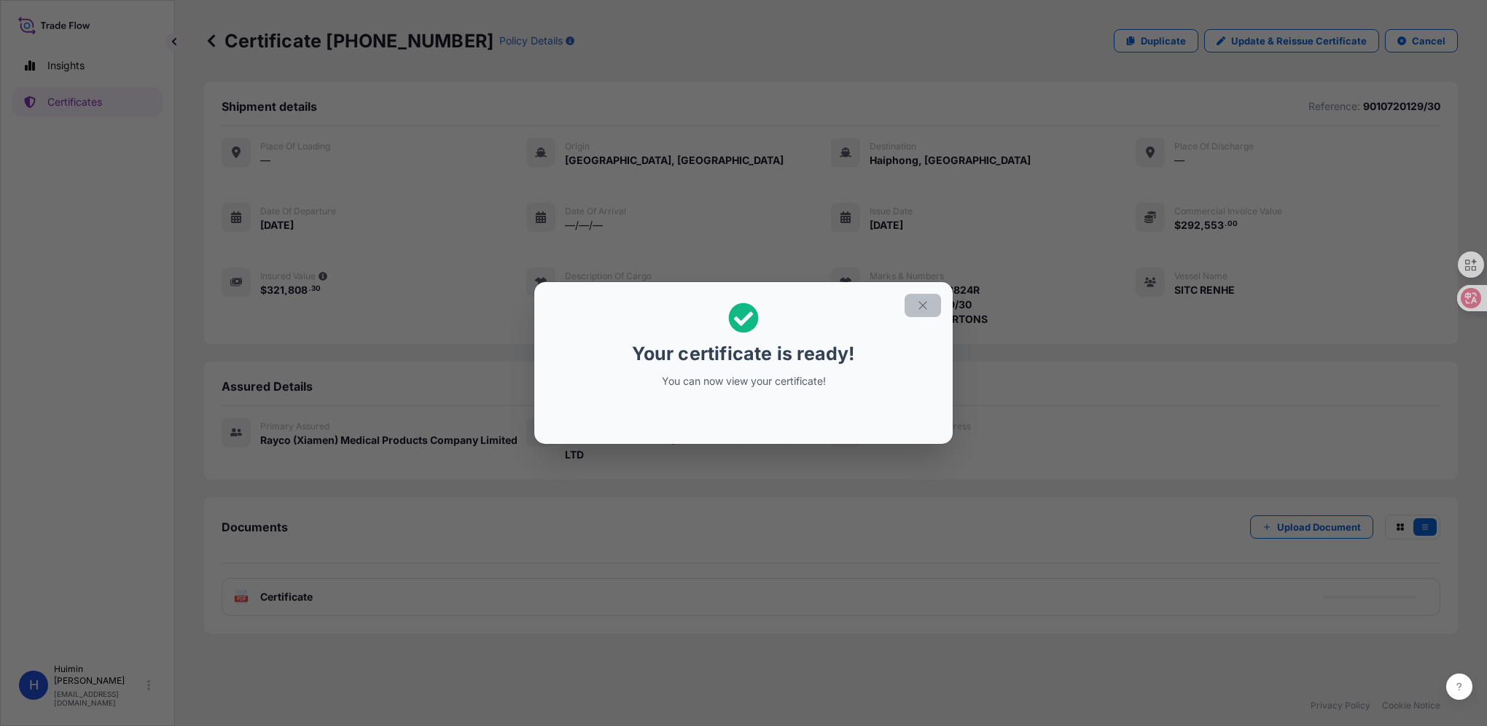
click at [925, 307] on icon "button" at bounding box center [923, 305] width 8 height 8
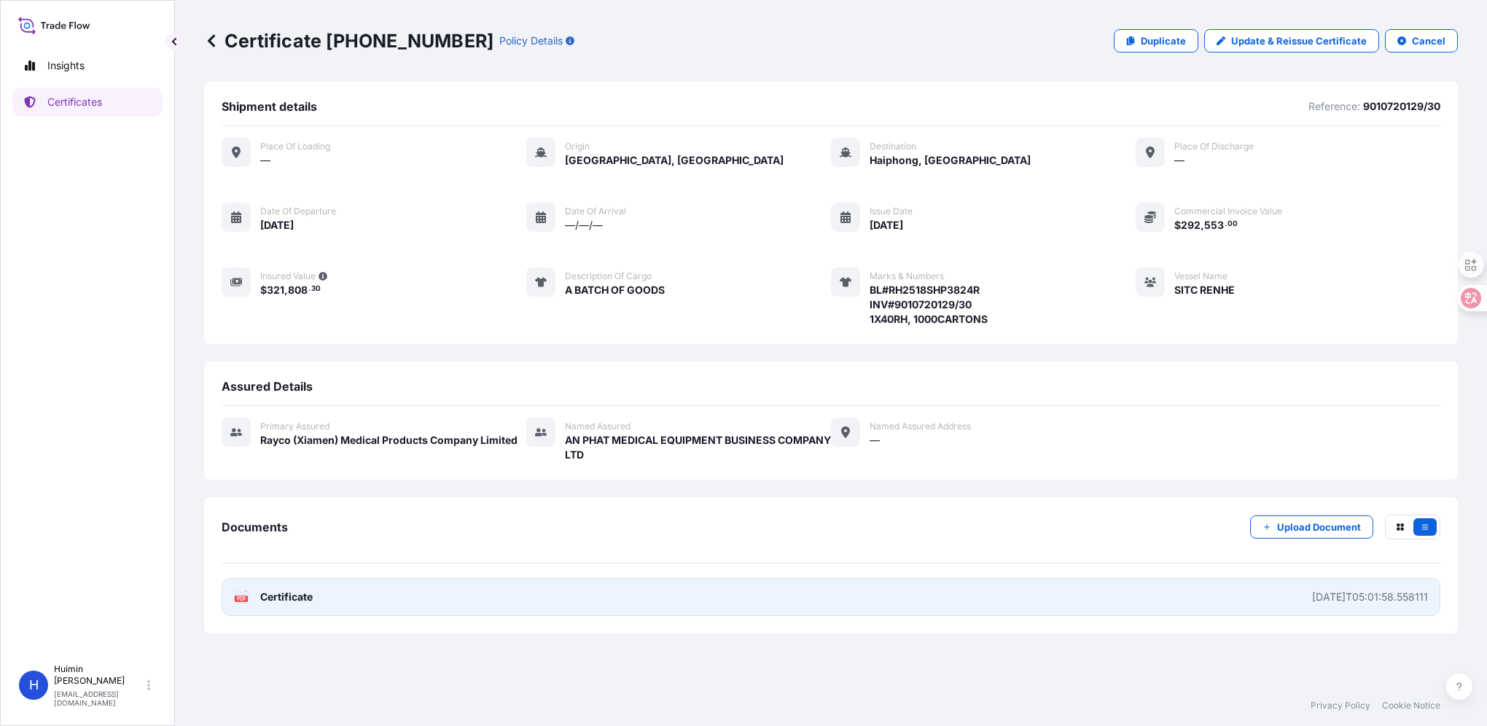
click at [283, 596] on span "Certificate" at bounding box center [286, 597] width 52 height 15
